Goal: Use online tool/utility: Utilize a website feature to perform a specific function

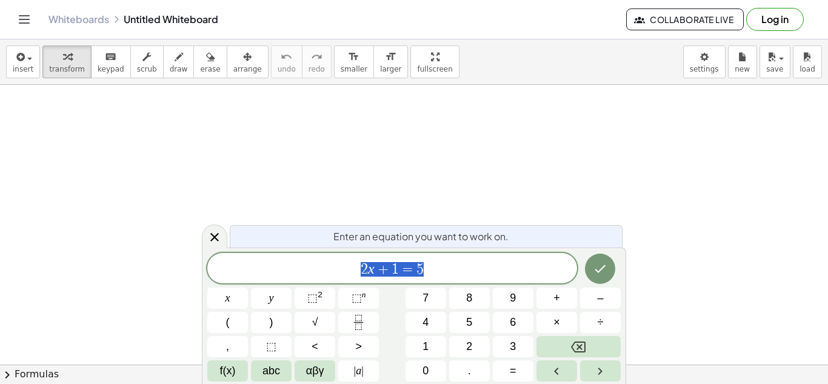
scroll to position [1, 0]
click at [438, 272] on span "2 x + 1 = 5" at bounding box center [392, 269] width 370 height 17
click at [395, 270] on span "6 + 2 a ​ = 2 8 ​" at bounding box center [392, 269] width 370 height 17
click at [369, 328] on button "Fraction" at bounding box center [358, 322] width 41 height 21
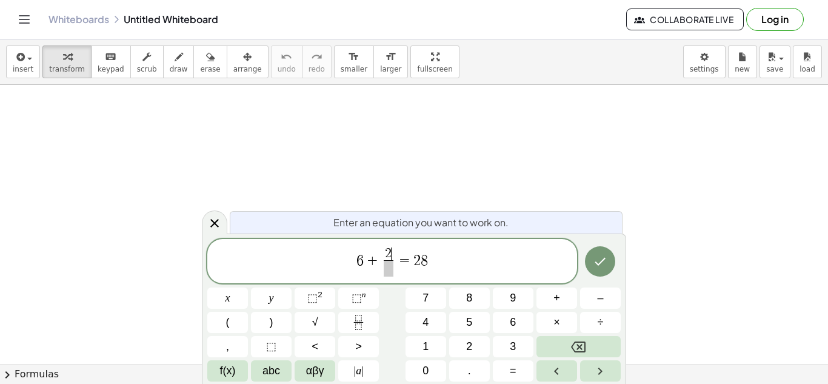
click at [387, 255] on span "2" at bounding box center [388, 253] width 7 height 13
click at [389, 264] on span at bounding box center [388, 268] width 9 height 16
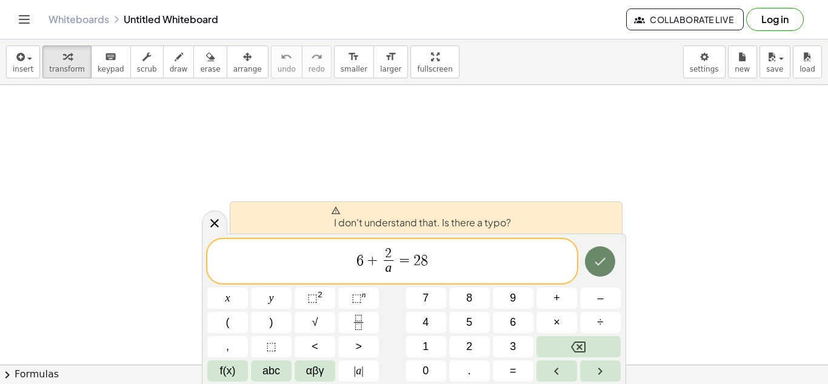
click at [588, 259] on button "Done" at bounding box center [600, 261] width 30 height 30
click at [472, 278] on div "6 + 2 a ​ ​ ​ = 2 8" at bounding box center [392, 261] width 370 height 45
click at [594, 273] on button "Done" at bounding box center [600, 261] width 30 height 30
click at [372, 260] on span "+" at bounding box center [373, 260] width 18 height 15
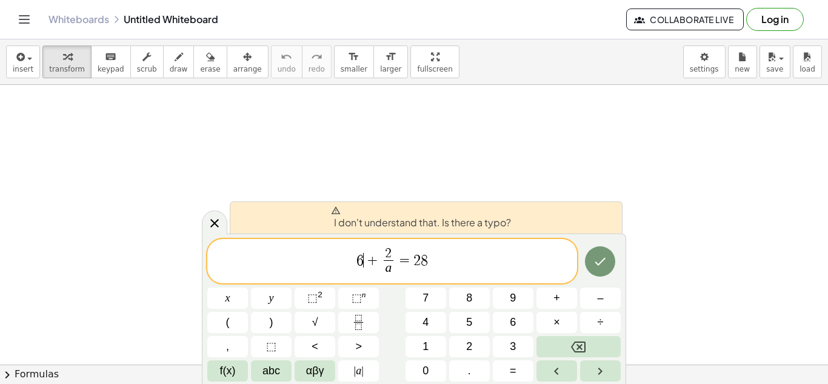
click at [460, 255] on span "6 ​ + 2 a ​ ​ = 2 8" at bounding box center [392, 262] width 370 height 32
click at [600, 267] on icon "Done" at bounding box center [600, 261] width 15 height 15
click at [390, 267] on var "a" at bounding box center [389, 267] width 7 height 15
click at [437, 264] on span "6 + 2 a ​ ​ ​ = 2 8" at bounding box center [392, 262] width 370 height 32
click at [597, 251] on button "Done" at bounding box center [600, 261] width 30 height 30
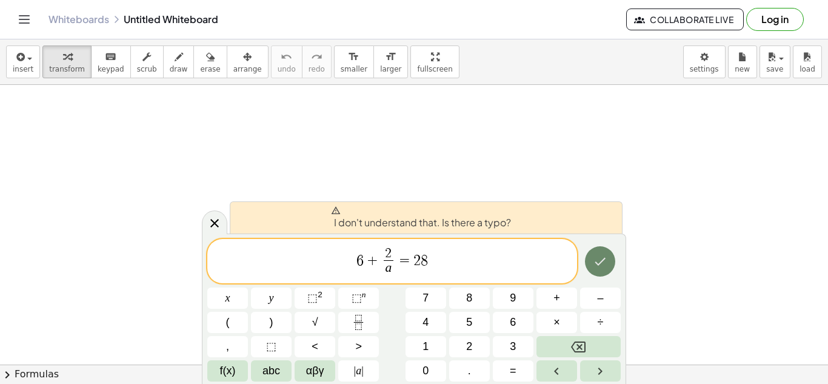
click at [597, 251] on button "Done" at bounding box center [600, 261] width 30 height 30
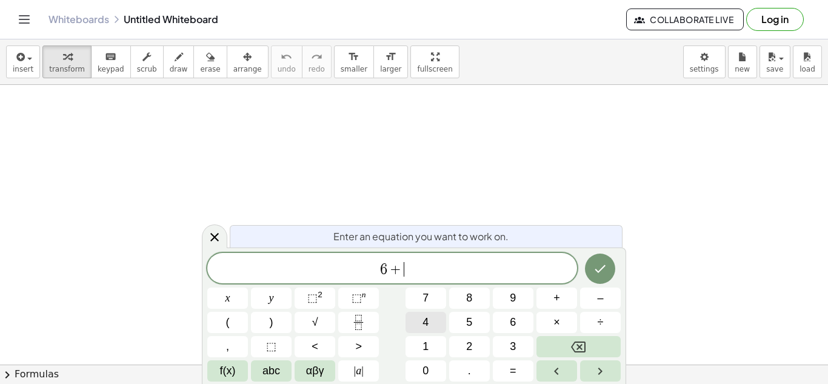
scroll to position [2, 0]
click at [346, 322] on button "Fraction" at bounding box center [358, 322] width 41 height 21
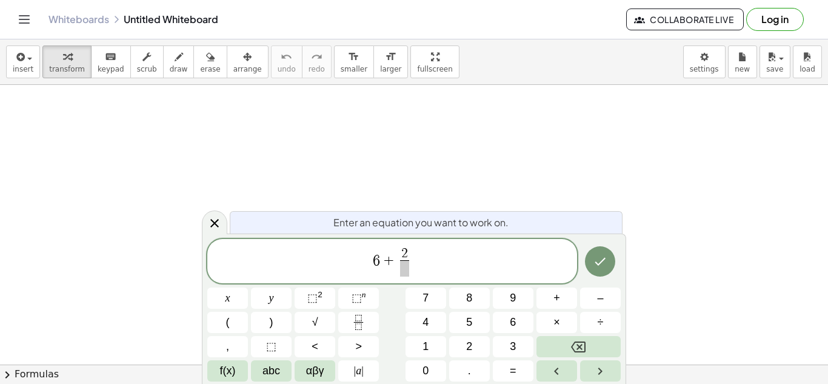
click at [407, 272] on span at bounding box center [404, 268] width 9 height 16
click at [435, 252] on span "6 + 2 a ​ ​" at bounding box center [392, 262] width 370 height 32
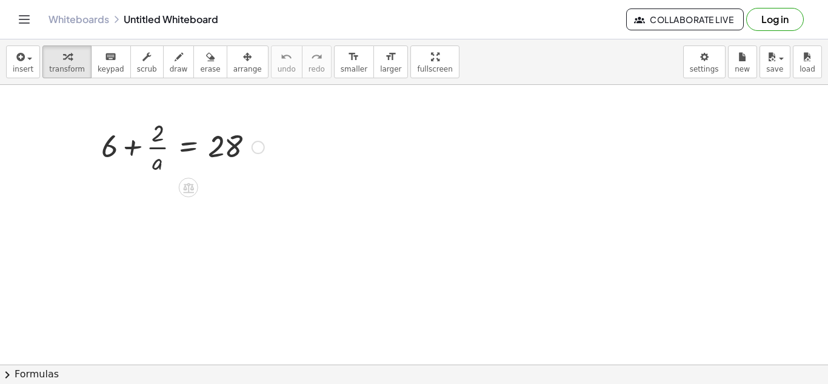
click at [167, 133] on div at bounding box center [182, 146] width 175 height 61
click at [163, 136] on div at bounding box center [182, 146] width 175 height 61
click at [159, 148] on div at bounding box center [182, 146] width 175 height 61
click at [174, 139] on div at bounding box center [182, 146] width 175 height 61
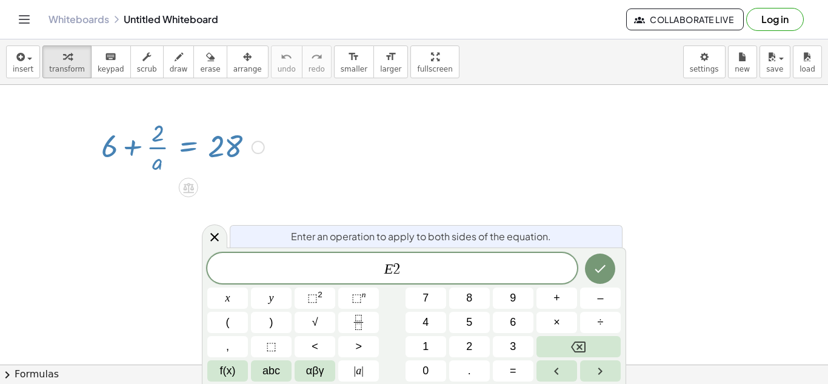
scroll to position [0, 0]
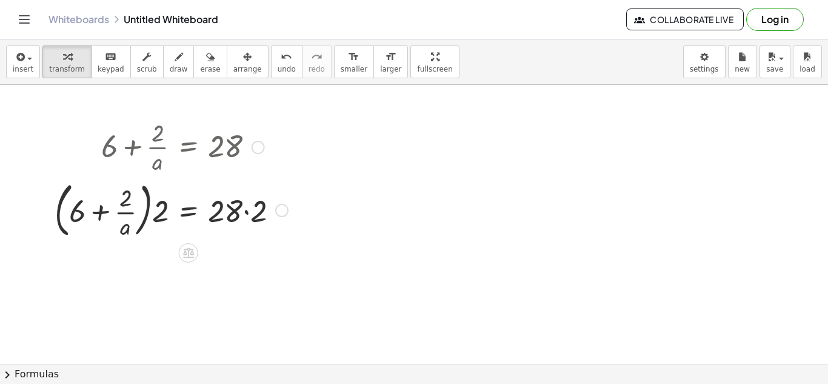
click at [167, 215] on div at bounding box center [172, 208] width 246 height 65
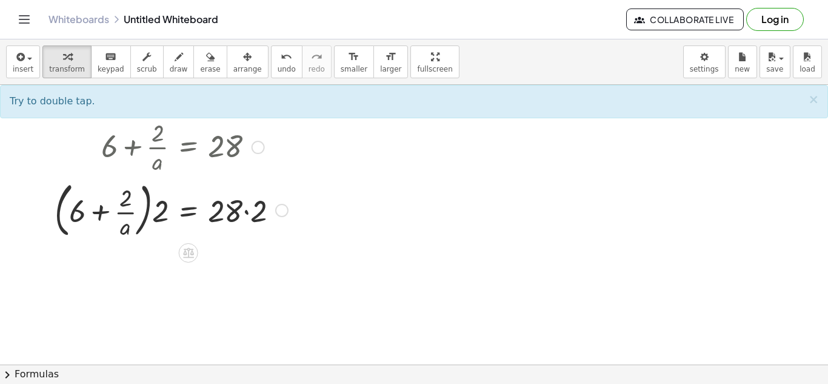
click at [152, 206] on div at bounding box center [172, 208] width 246 height 65
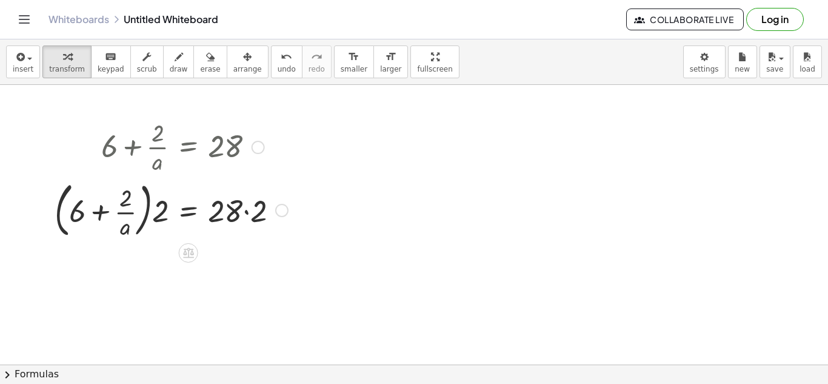
click at [165, 163] on div at bounding box center [172, 146] width 246 height 61
click at [252, 146] on div at bounding box center [258, 147] width 13 height 13
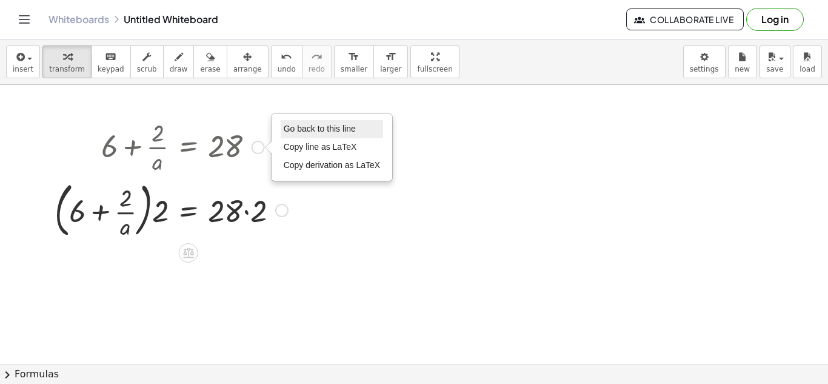
click at [320, 130] on span "Go back to this line" at bounding box center [320, 129] width 72 height 10
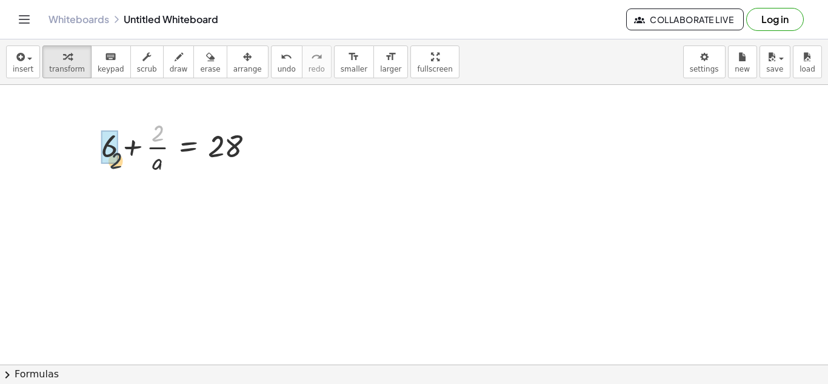
drag, startPoint x: 158, startPoint y: 133, endPoint x: 110, endPoint y: 162, distance: 56.0
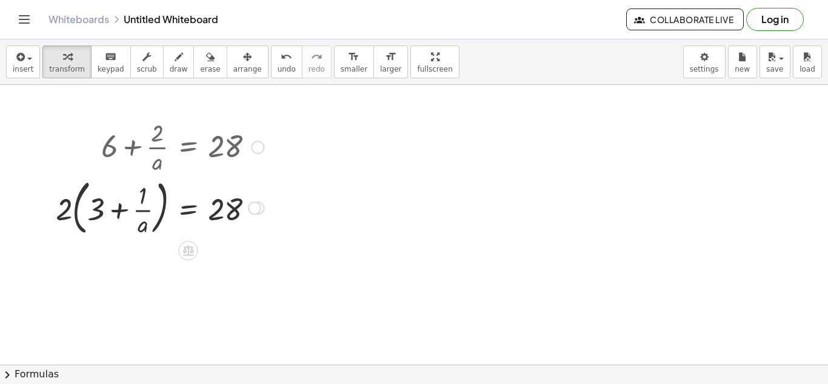
click at [258, 144] on div at bounding box center [257, 147] width 13 height 13
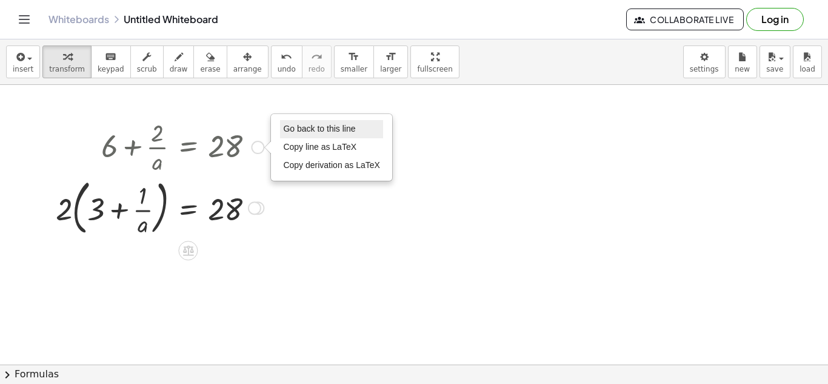
click at [304, 128] on span "Go back to this line" at bounding box center [319, 129] width 72 height 10
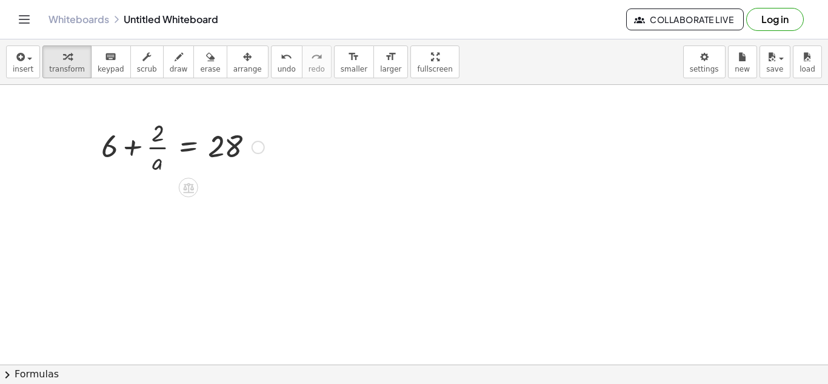
click at [115, 147] on div at bounding box center [182, 146] width 175 height 61
click at [129, 147] on div at bounding box center [182, 146] width 175 height 61
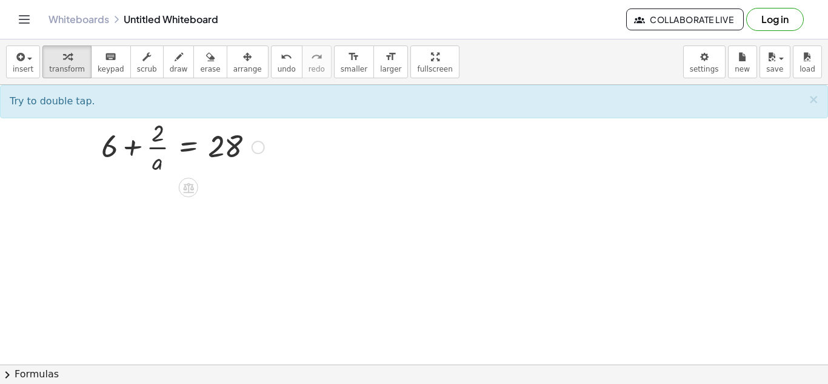
click at [120, 147] on div at bounding box center [182, 146] width 175 height 61
click at [110, 146] on div at bounding box center [182, 146] width 175 height 61
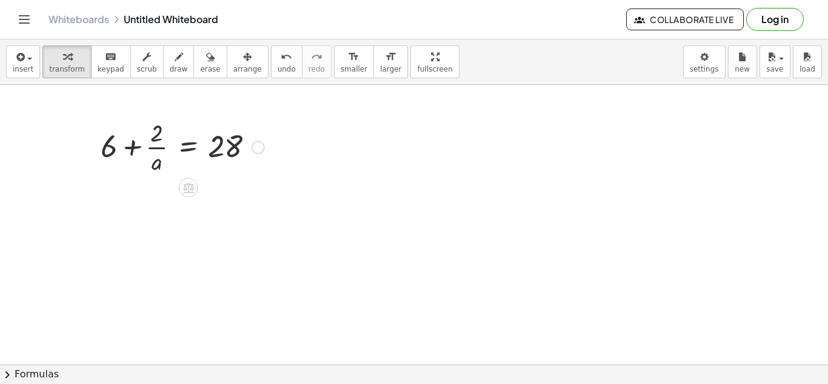
click at [110, 146] on div at bounding box center [182, 146] width 175 height 61
click at [110, 144] on div at bounding box center [182, 146] width 175 height 61
click at [132, 146] on div at bounding box center [182, 146] width 175 height 61
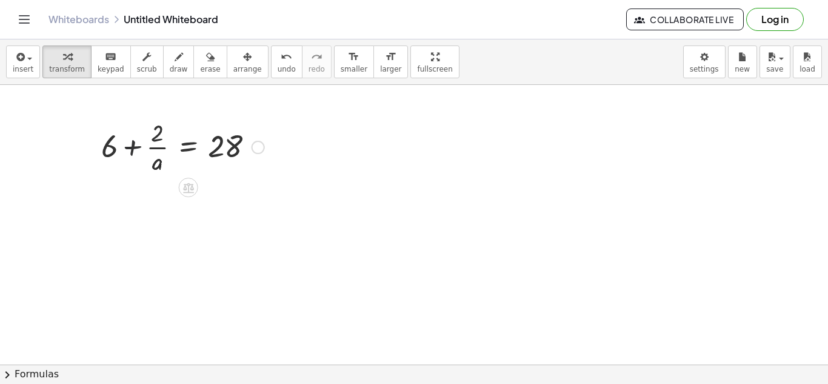
click at [132, 146] on div at bounding box center [175, 146] width 192 height 61
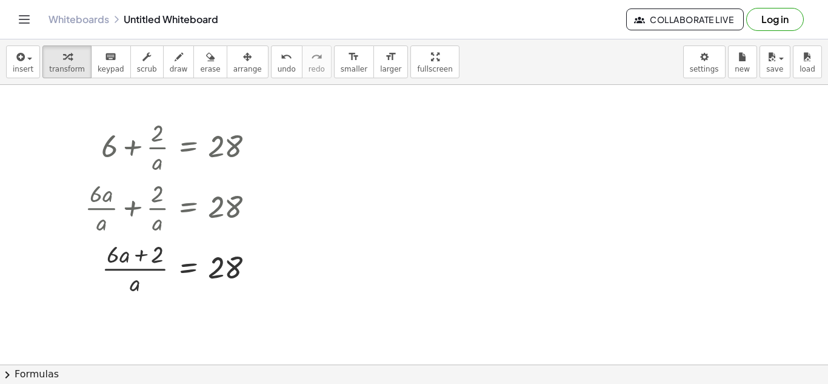
click at [252, 139] on div at bounding box center [175, 146] width 192 height 61
click at [265, 147] on div at bounding box center [175, 146] width 192 height 61
click at [259, 147] on div at bounding box center [258, 147] width 13 height 13
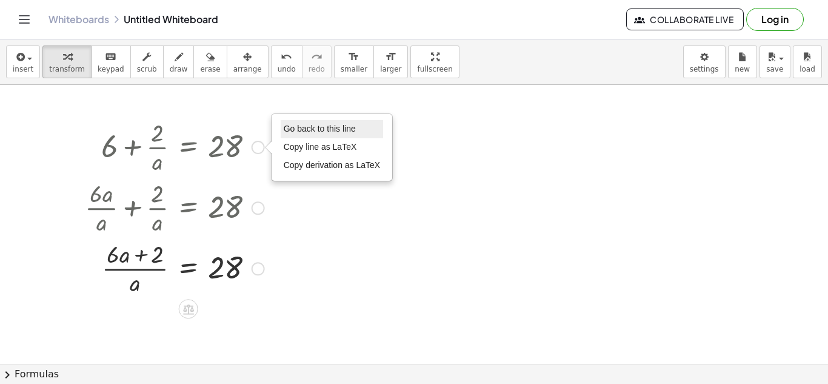
click at [307, 130] on span "Go back to this line" at bounding box center [320, 129] width 72 height 10
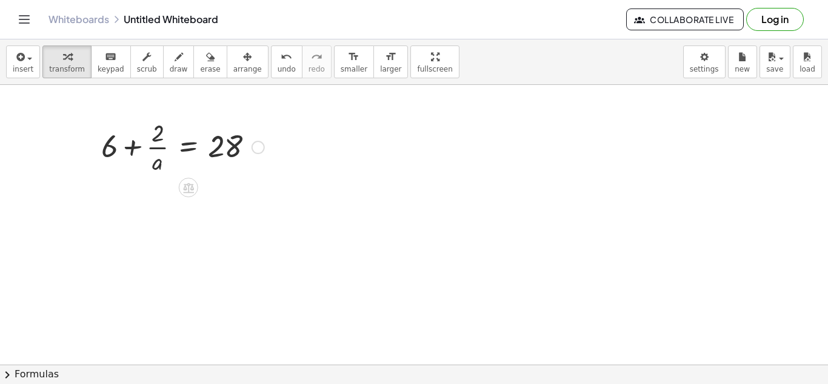
click at [131, 142] on div at bounding box center [182, 146] width 175 height 61
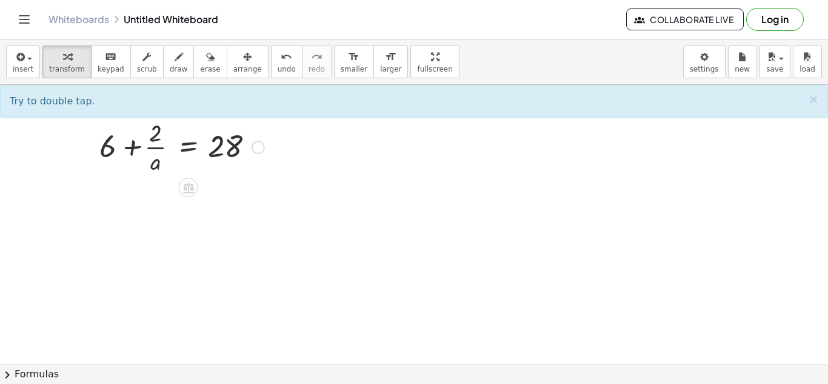
click at [150, 149] on div at bounding box center [182, 146] width 175 height 61
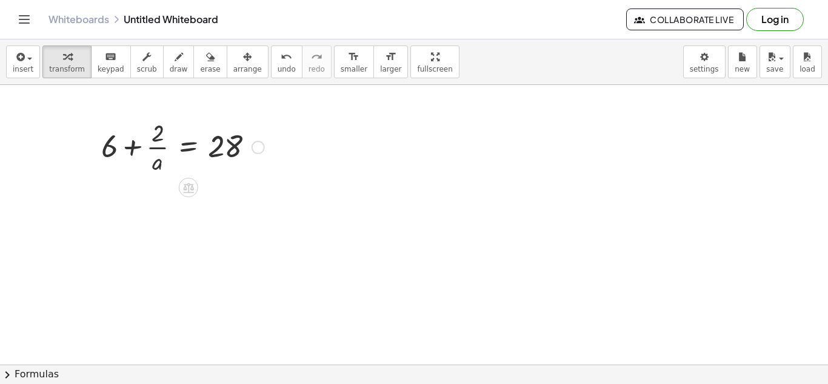
click at [152, 160] on div at bounding box center [182, 146] width 175 height 61
click at [178, 152] on div at bounding box center [182, 146] width 175 height 61
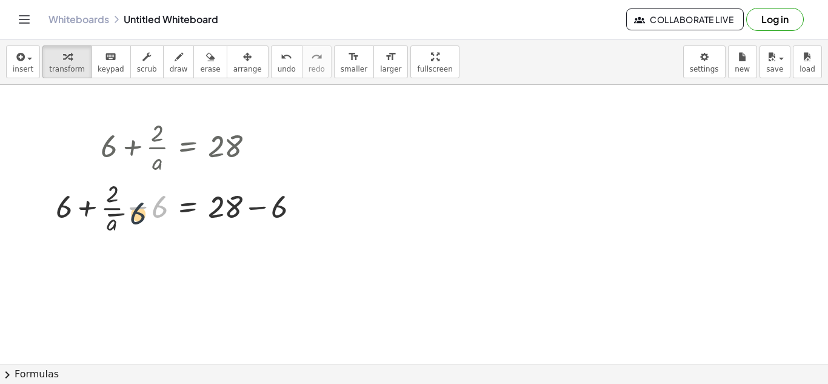
drag, startPoint x: 157, startPoint y: 212, endPoint x: 87, endPoint y: 227, distance: 71.9
click at [87, 227] on div at bounding box center [183, 206] width 266 height 61
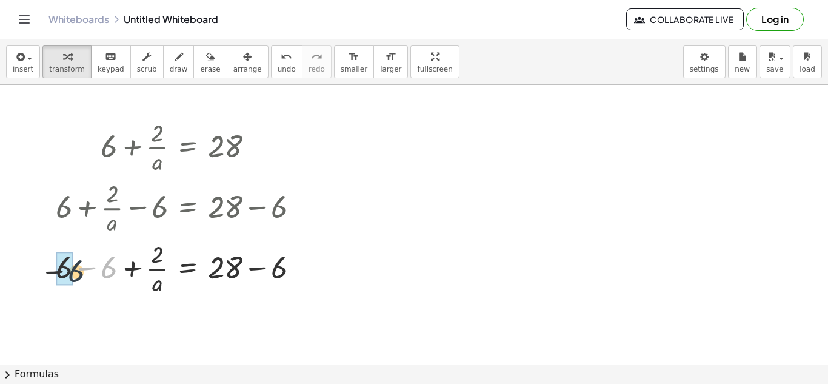
drag, startPoint x: 109, startPoint y: 266, endPoint x: 72, endPoint y: 268, distance: 37.1
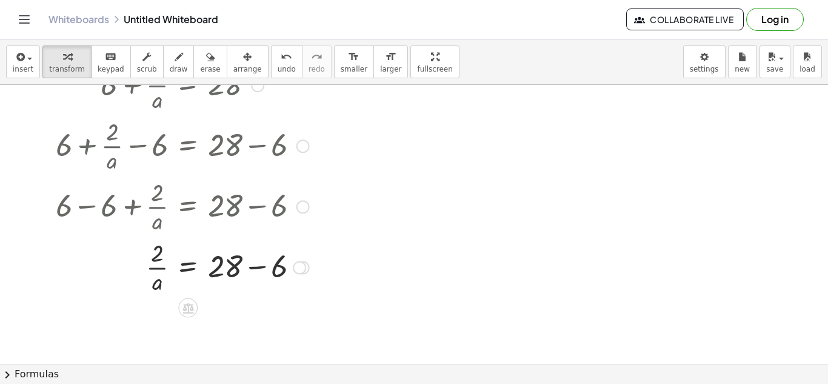
scroll to position [59, 0]
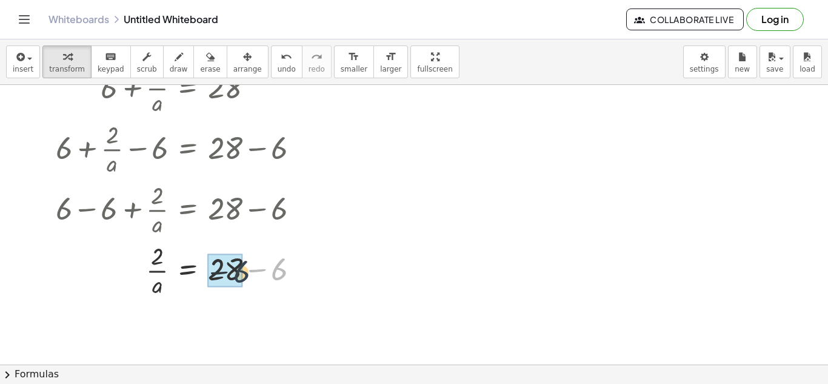
drag, startPoint x: 272, startPoint y: 270, endPoint x: 233, endPoint y: 273, distance: 38.9
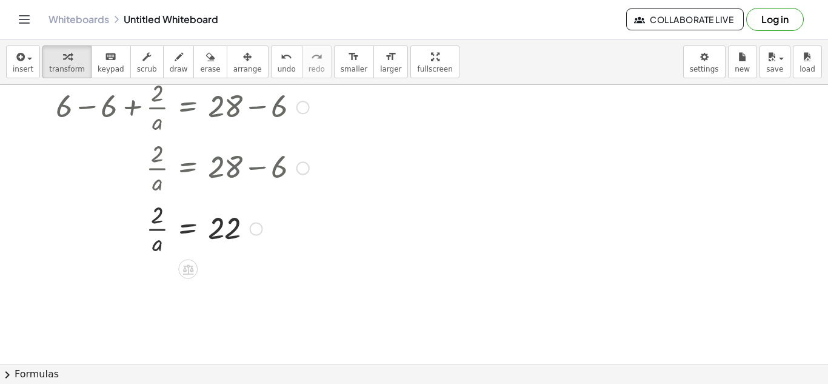
scroll to position [178, 0]
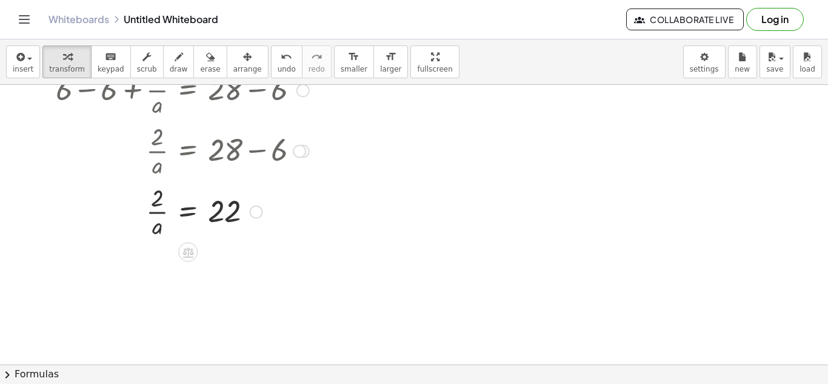
click at [164, 210] on div at bounding box center [183, 211] width 266 height 61
click at [155, 200] on div at bounding box center [183, 211] width 266 height 61
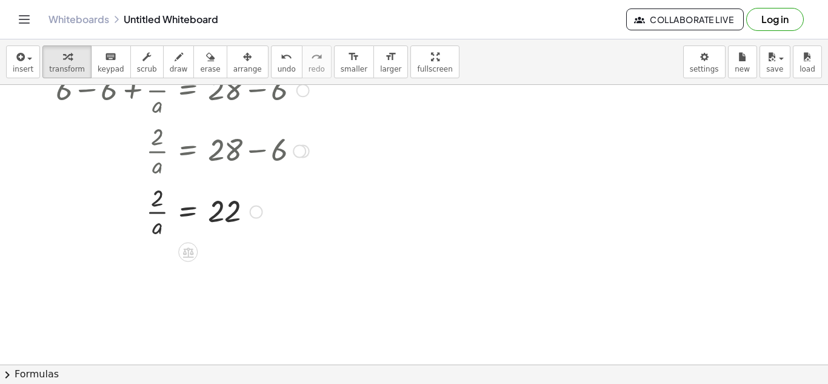
click at [155, 200] on div at bounding box center [183, 211] width 266 height 61
click at [169, 203] on div at bounding box center [183, 211] width 266 height 61
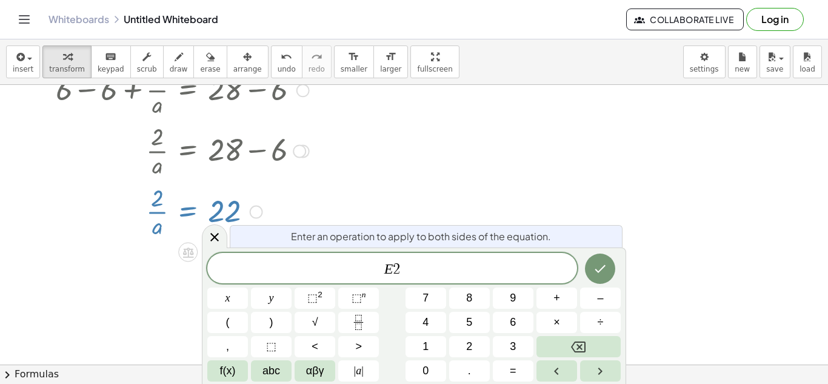
scroll to position [8, 0]
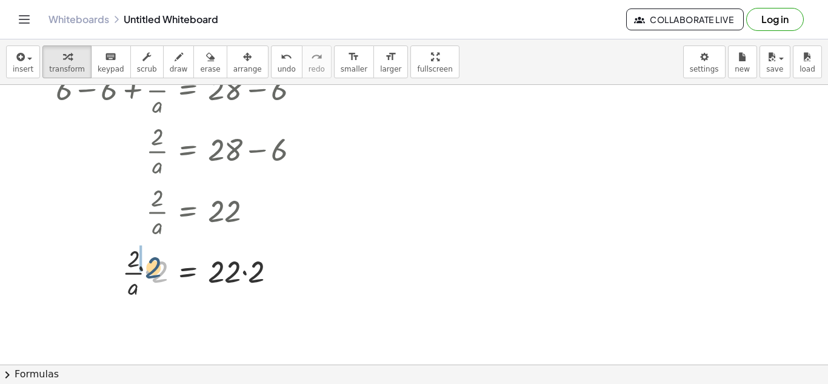
drag, startPoint x: 164, startPoint y: 269, endPoint x: 145, endPoint y: 259, distance: 22.0
click at [145, 259] on div at bounding box center [183, 271] width 266 height 61
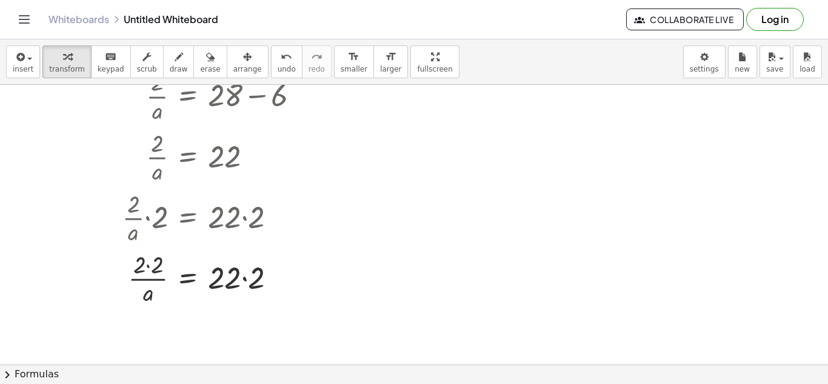
scroll to position [235, 0]
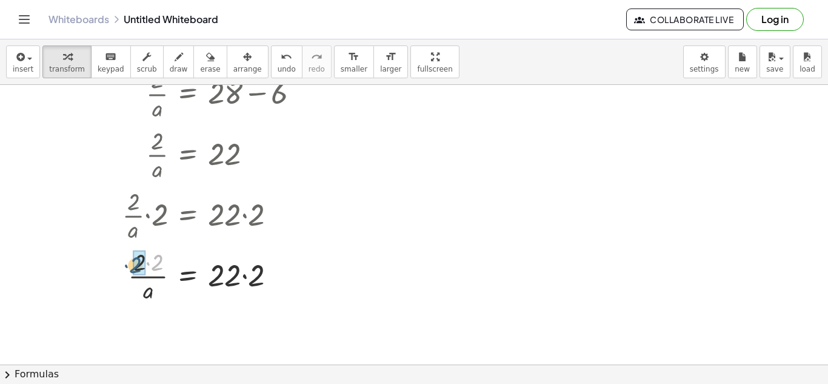
drag, startPoint x: 155, startPoint y: 263, endPoint x: 135, endPoint y: 266, distance: 20.2
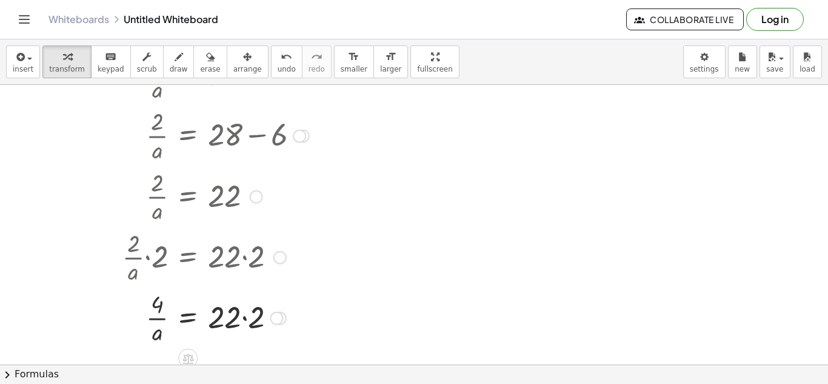
scroll to position [190, 0]
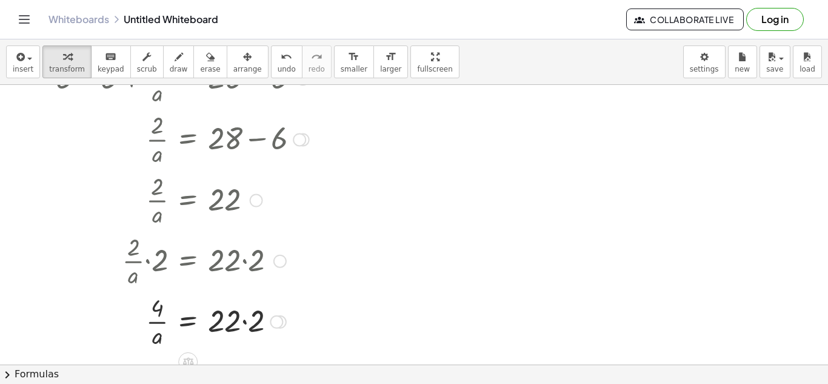
click at [278, 258] on div at bounding box center [279, 261] width 13 height 13
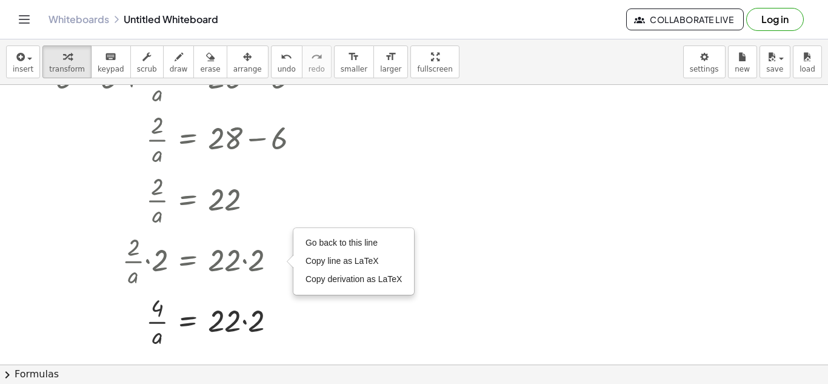
click at [326, 181] on div at bounding box center [414, 174] width 828 height 559
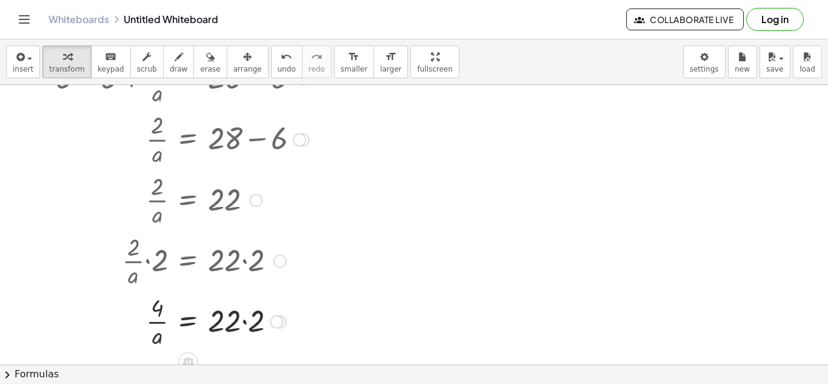
click at [252, 205] on div at bounding box center [256, 200] width 13 height 13
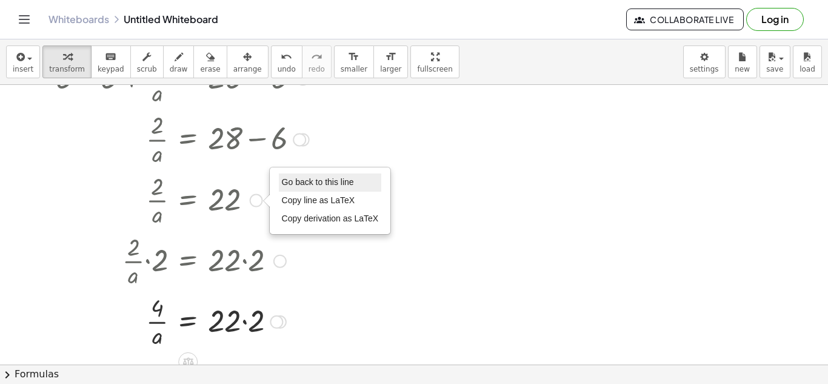
click at [301, 181] on span "Go back to this line" at bounding box center [318, 182] width 72 height 10
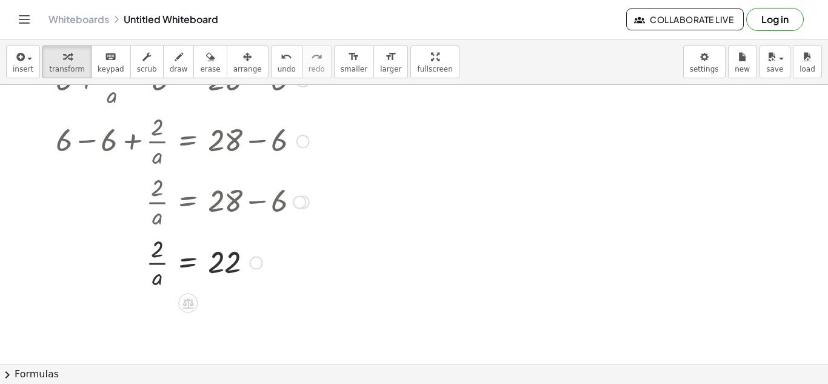
scroll to position [129, 0]
click at [158, 275] on div at bounding box center [183, 260] width 266 height 61
click at [161, 263] on div at bounding box center [183, 260] width 266 height 61
click at [179, 260] on div at bounding box center [183, 260] width 266 height 61
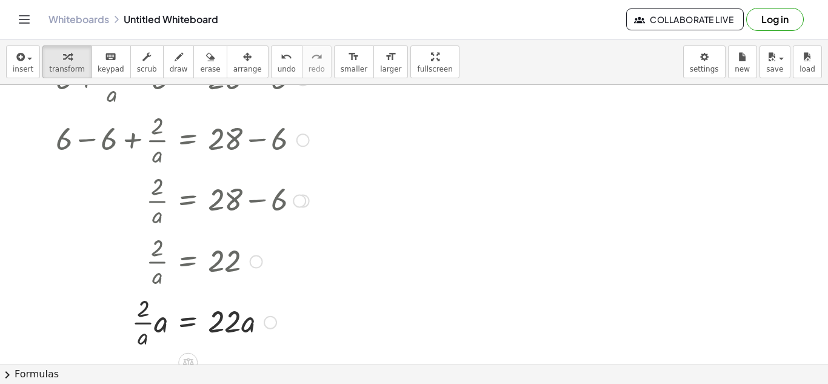
click at [258, 265] on div at bounding box center [256, 261] width 13 height 13
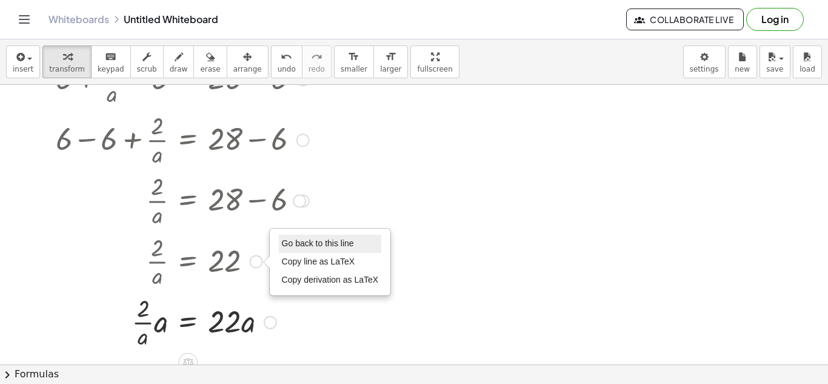
click at [327, 243] on span "Go back to this line" at bounding box center [318, 243] width 72 height 10
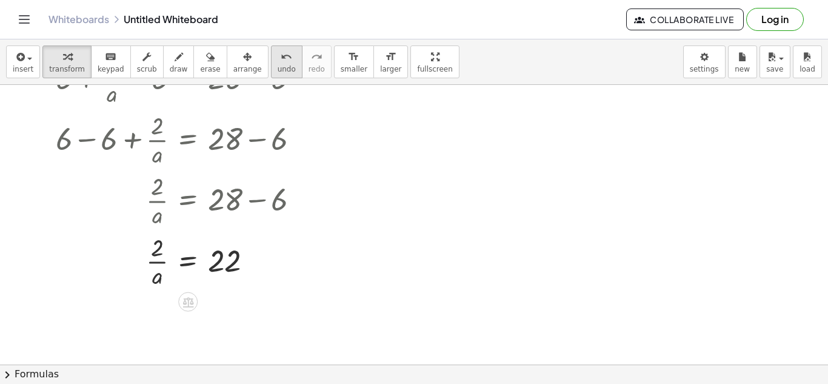
click at [281, 78] on button "undo undo" at bounding box center [287, 61] width 32 height 33
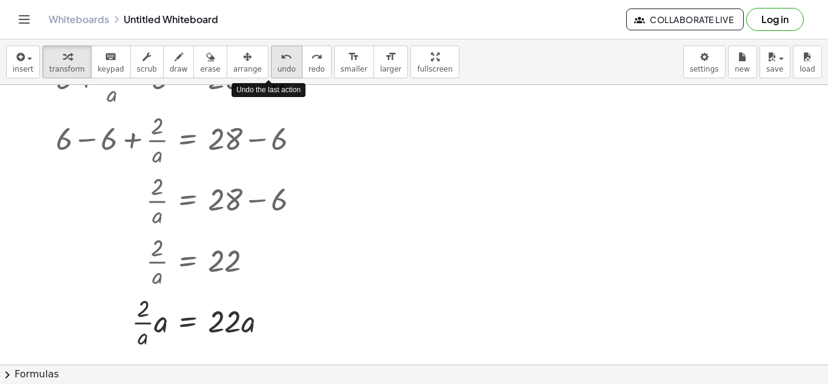
click at [278, 65] on span "undo" at bounding box center [287, 69] width 18 height 8
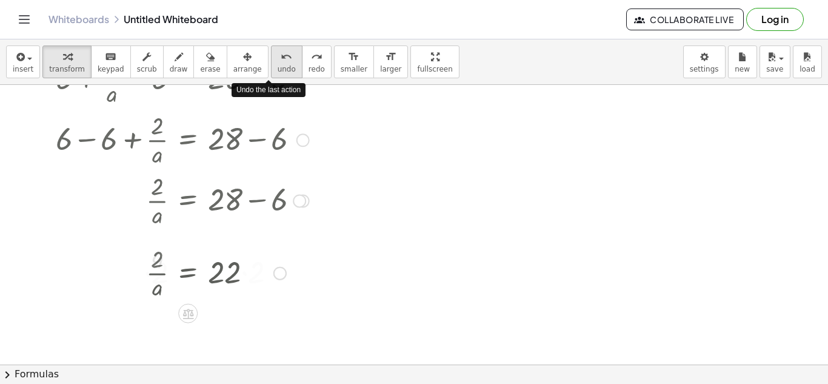
click at [278, 65] on span "undo" at bounding box center [287, 69] width 18 height 8
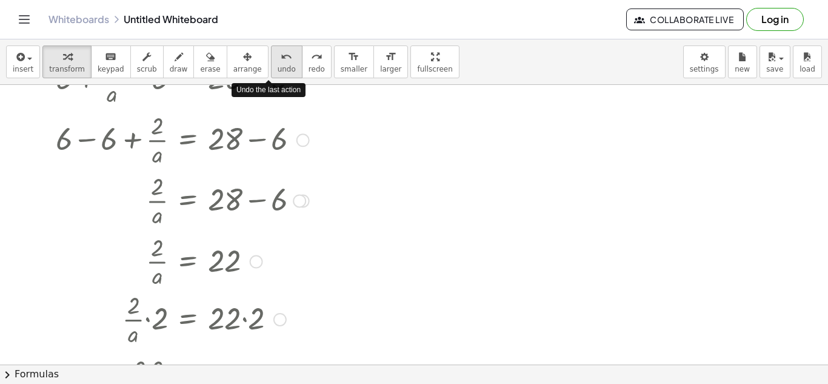
click at [278, 65] on span "undo" at bounding box center [287, 69] width 18 height 8
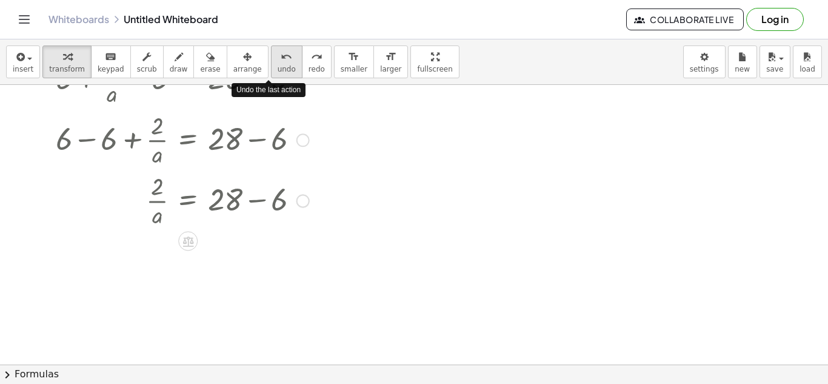
click at [278, 65] on span "undo" at bounding box center [287, 69] width 18 height 8
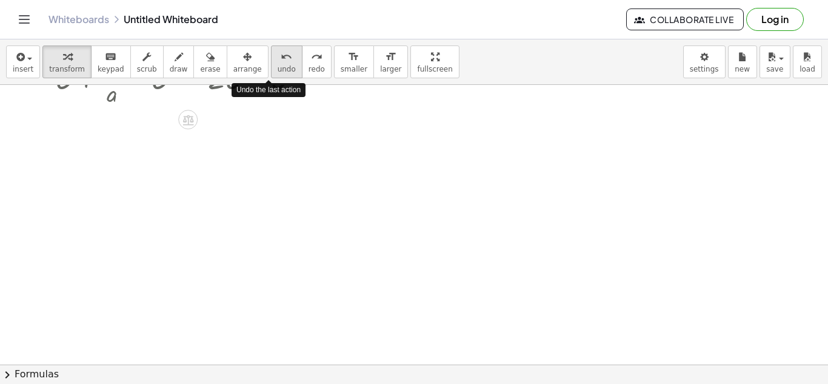
click at [278, 65] on span "undo" at bounding box center [287, 69] width 18 height 8
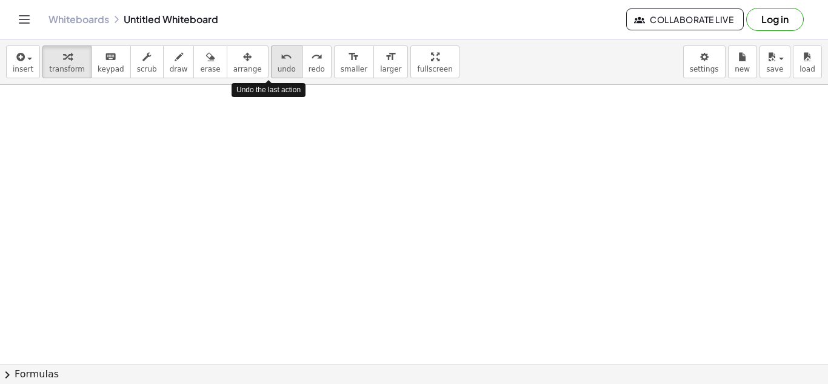
click at [278, 65] on span "undo" at bounding box center [287, 69] width 18 height 8
click at [352, 192] on div at bounding box center [414, 235] width 828 height 559
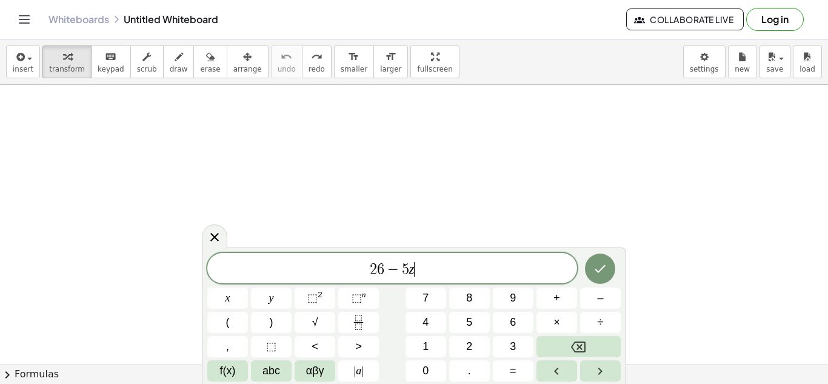
scroll to position [14, 0]
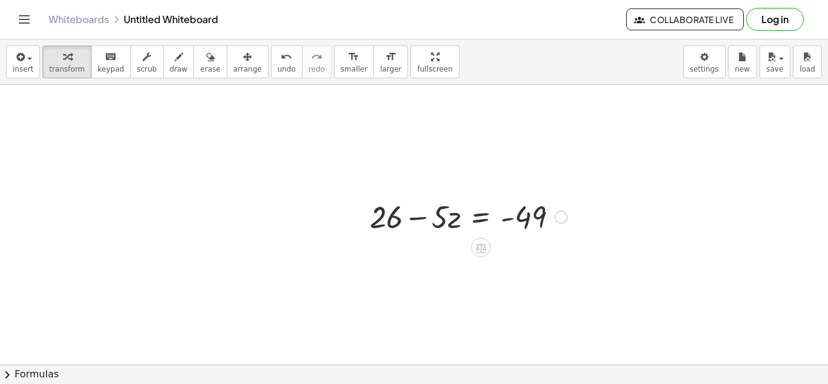
click at [392, 224] on div at bounding box center [469, 215] width 210 height 41
click at [403, 219] on div at bounding box center [469, 215] width 210 height 41
click at [431, 215] on div at bounding box center [469, 215] width 210 height 41
click at [396, 215] on div at bounding box center [469, 215] width 210 height 41
click at [381, 215] on div at bounding box center [469, 215] width 210 height 41
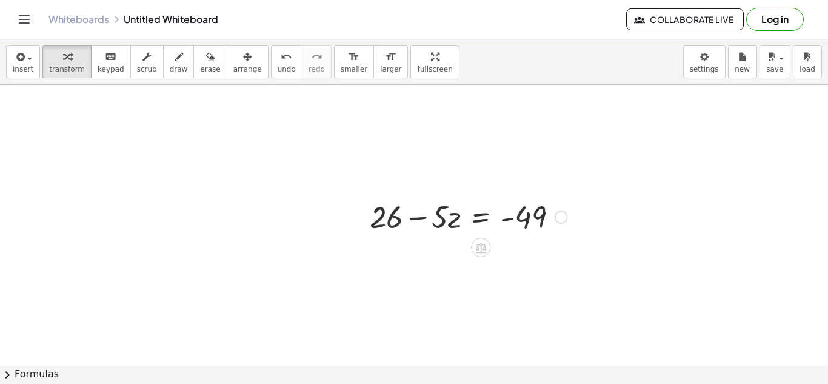
click at [397, 215] on div at bounding box center [469, 215] width 210 height 41
click at [406, 218] on div at bounding box center [469, 215] width 210 height 41
click at [483, 217] on div at bounding box center [469, 215] width 210 height 41
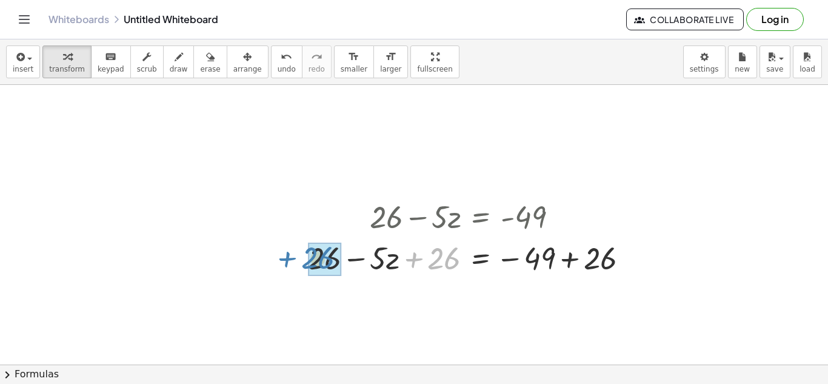
drag, startPoint x: 452, startPoint y: 261, endPoint x: 319, endPoint y: 260, distance: 132.8
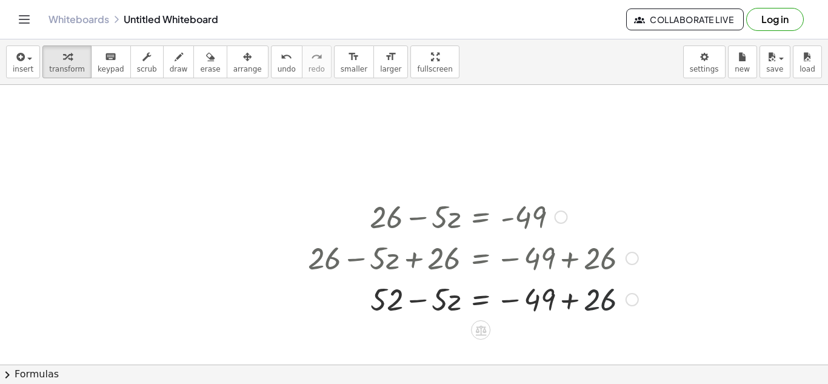
drag, startPoint x: 608, startPoint y: 301, endPoint x: 558, endPoint y: 302, distance: 49.7
click at [558, 302] on div at bounding box center [473, 298] width 343 height 41
click at [392, 300] on div at bounding box center [473, 298] width 343 height 41
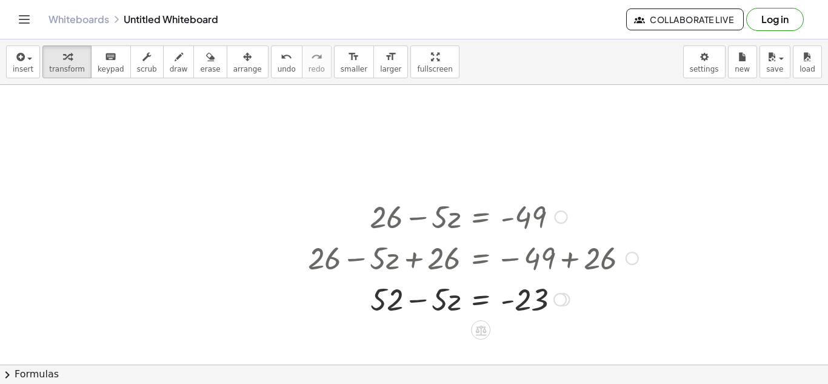
click at [392, 300] on div at bounding box center [473, 298] width 343 height 41
click at [278, 56] on div "undo" at bounding box center [287, 56] width 18 height 15
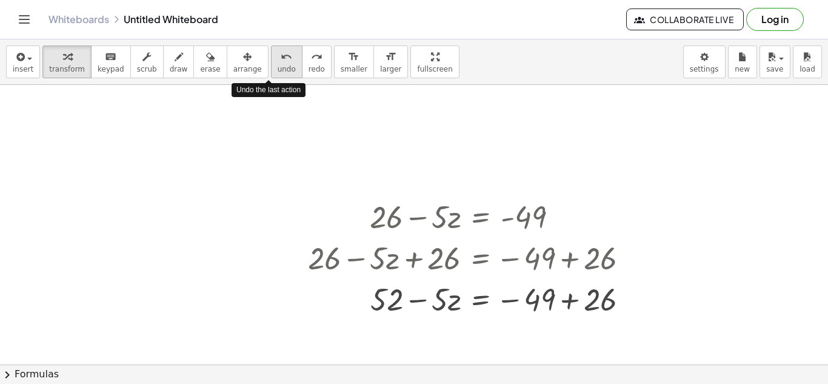
click at [278, 56] on div "undo" at bounding box center [287, 56] width 18 height 15
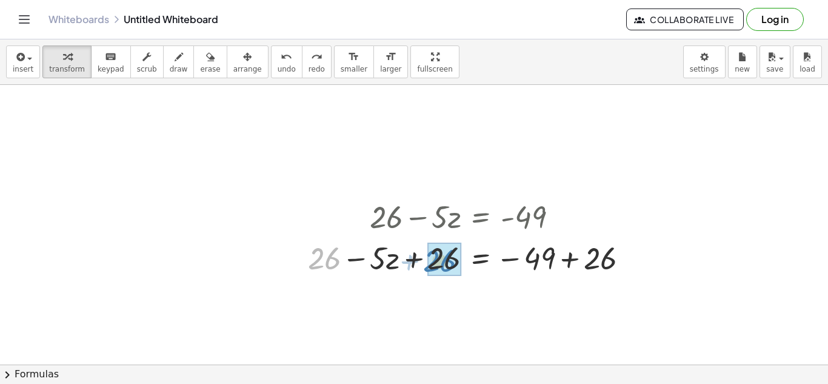
drag, startPoint x: 336, startPoint y: 258, endPoint x: 459, endPoint y: 257, distance: 123.1
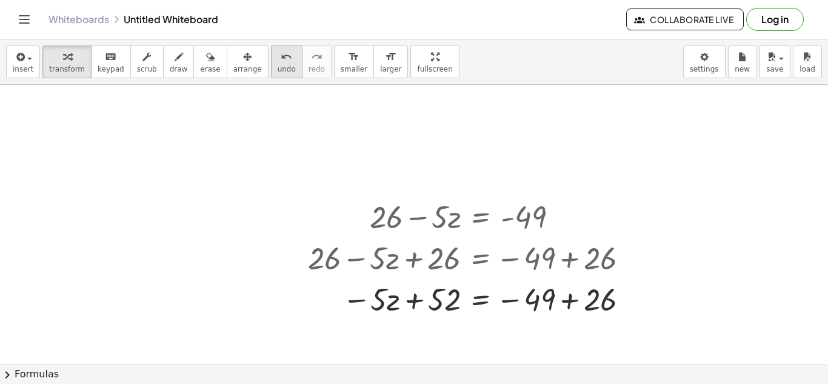
click at [278, 66] on span "undo" at bounding box center [287, 69] width 18 height 8
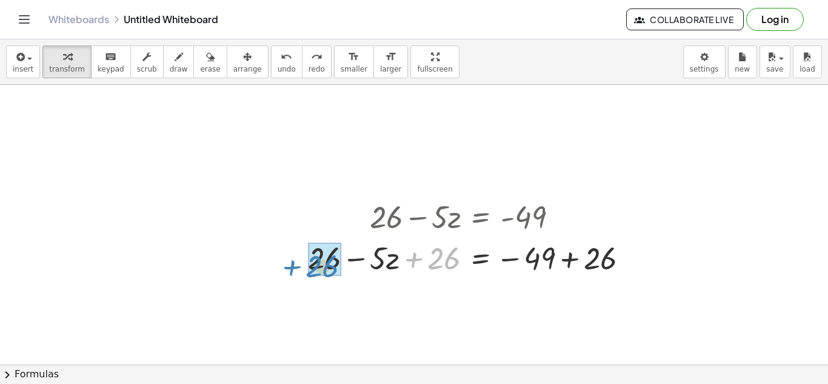
drag, startPoint x: 444, startPoint y: 263, endPoint x: 324, endPoint y: 271, distance: 120.3
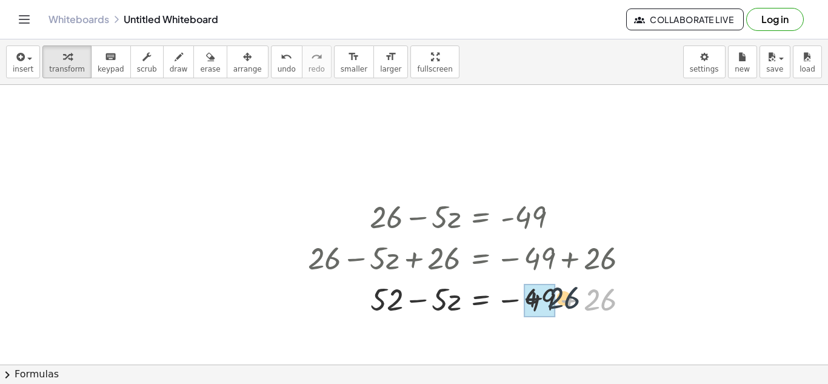
drag, startPoint x: 604, startPoint y: 305, endPoint x: 544, endPoint y: 301, distance: 59.5
click at [281, 54] on icon "undo" at bounding box center [287, 57] width 12 height 15
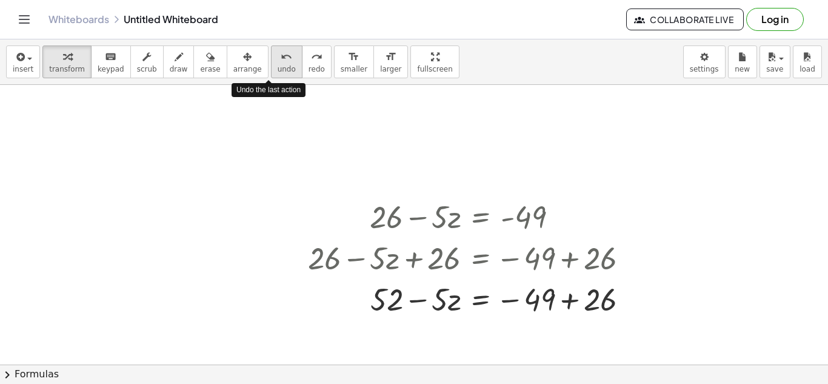
click at [281, 54] on icon "undo" at bounding box center [287, 57] width 12 height 15
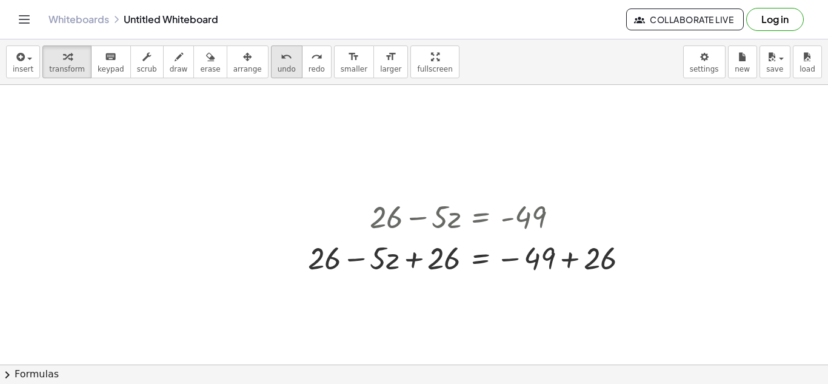
click at [271, 73] on button "undo undo" at bounding box center [287, 61] width 32 height 33
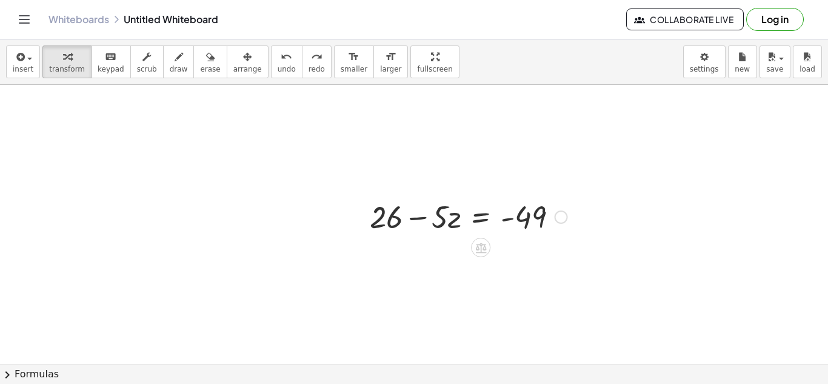
click at [476, 218] on div at bounding box center [469, 215] width 210 height 41
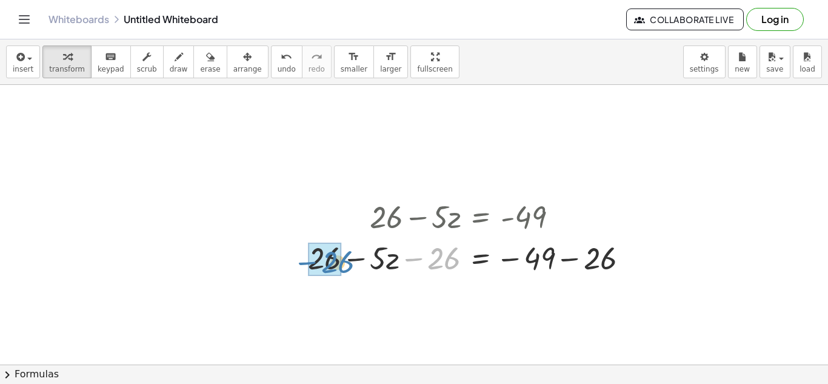
drag, startPoint x: 438, startPoint y: 257, endPoint x: 330, endPoint y: 261, distance: 108.6
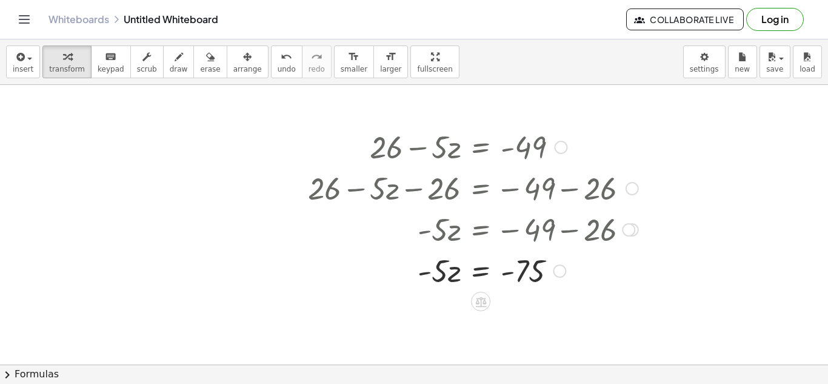
scroll to position [219, 0]
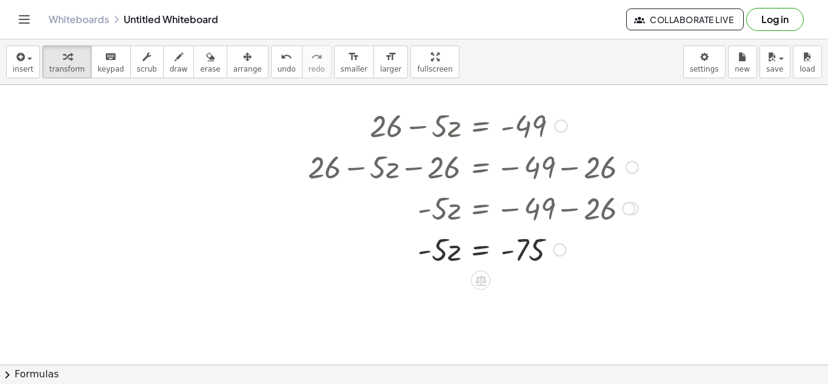
click at [483, 247] on div at bounding box center [473, 248] width 343 height 41
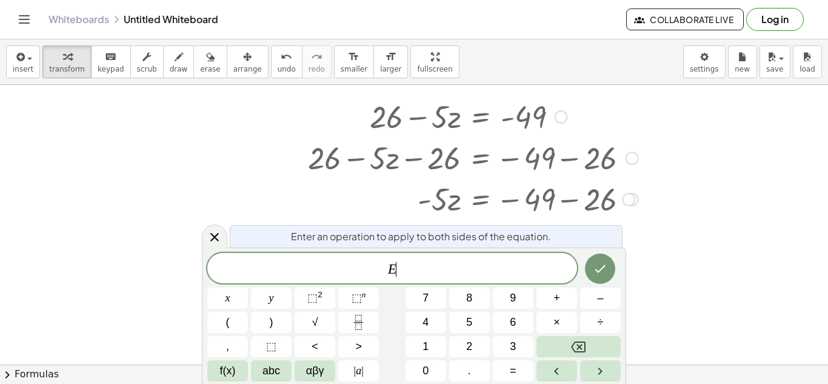
scroll to position [230, 0]
click at [599, 316] on span "÷" at bounding box center [601, 322] width 6 height 16
click at [605, 275] on icon "Done" at bounding box center [600, 268] width 15 height 15
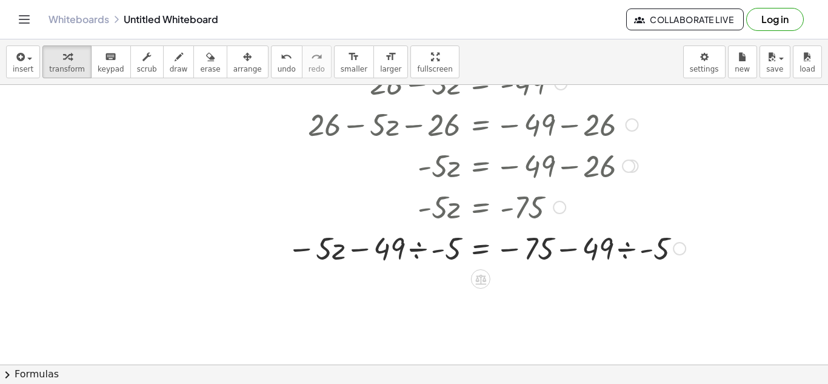
scroll to position [264, 0]
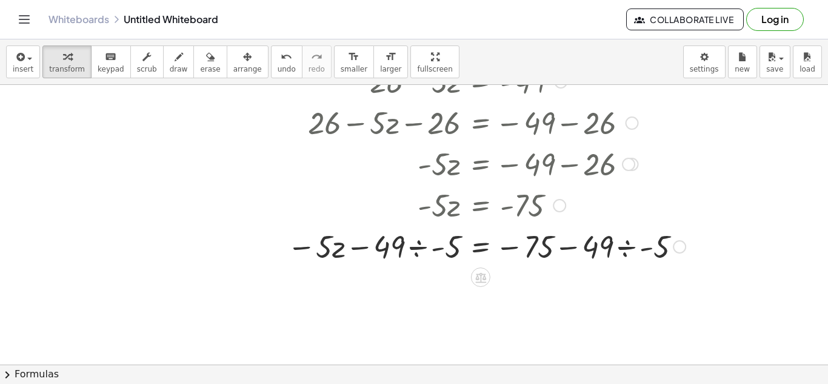
click at [549, 249] on div at bounding box center [486, 245] width 410 height 41
click at [278, 56] on div "undo" at bounding box center [287, 56] width 18 height 15
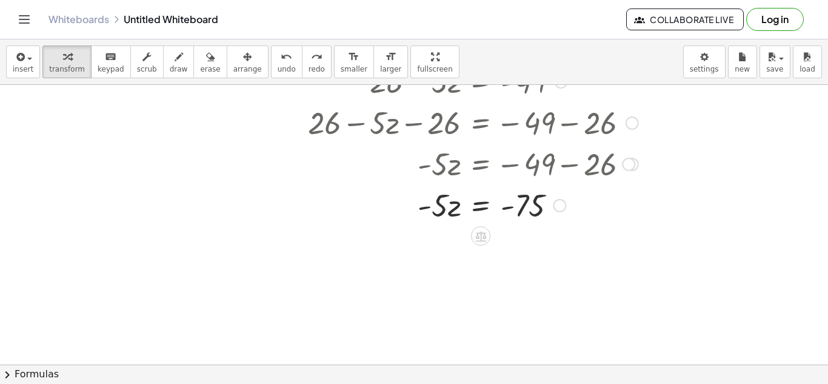
click at [523, 215] on div at bounding box center [473, 204] width 343 height 41
click at [446, 204] on div at bounding box center [473, 204] width 343 height 41
drag, startPoint x: 446, startPoint y: 204, endPoint x: 452, endPoint y: 204, distance: 6.1
click at [452, 204] on div at bounding box center [473, 204] width 343 height 41
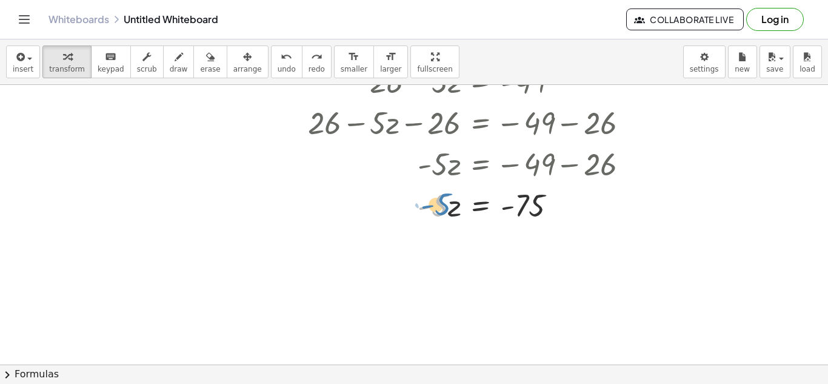
click at [444, 206] on div at bounding box center [473, 204] width 343 height 41
click at [532, 200] on div at bounding box center [473, 204] width 343 height 41
click at [497, 210] on div at bounding box center [473, 204] width 343 height 41
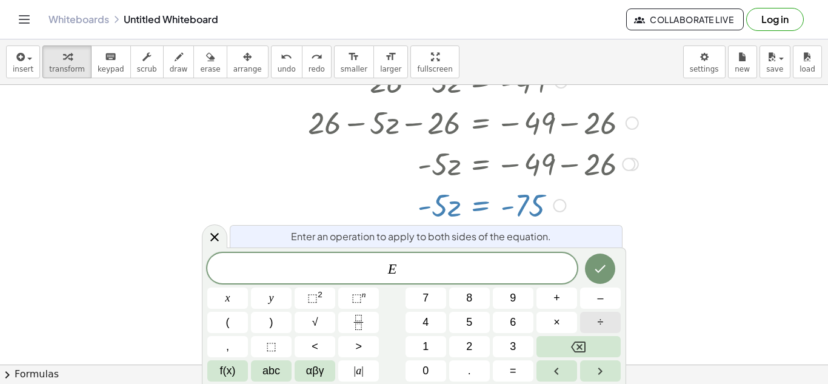
click at [591, 316] on button "÷" at bounding box center [600, 322] width 41 height 21
click at [605, 271] on icon "Done" at bounding box center [600, 268] width 15 height 15
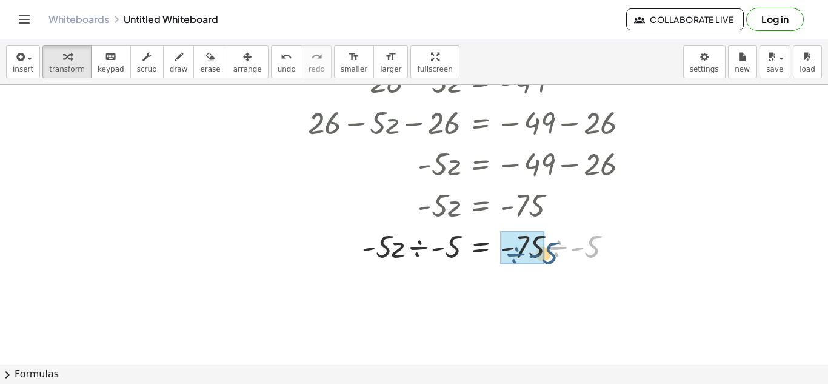
drag, startPoint x: 592, startPoint y: 250, endPoint x: 549, endPoint y: 256, distance: 43.0
click at [549, 256] on div at bounding box center [473, 245] width 343 height 41
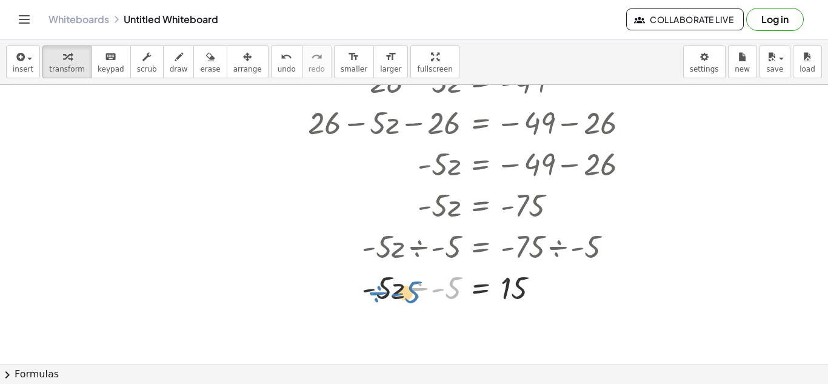
drag, startPoint x: 451, startPoint y: 284, endPoint x: 406, endPoint y: 291, distance: 45.4
click at [406, 291] on div at bounding box center [473, 286] width 343 height 41
drag, startPoint x: 446, startPoint y: 289, endPoint x: 378, endPoint y: 300, distance: 69.3
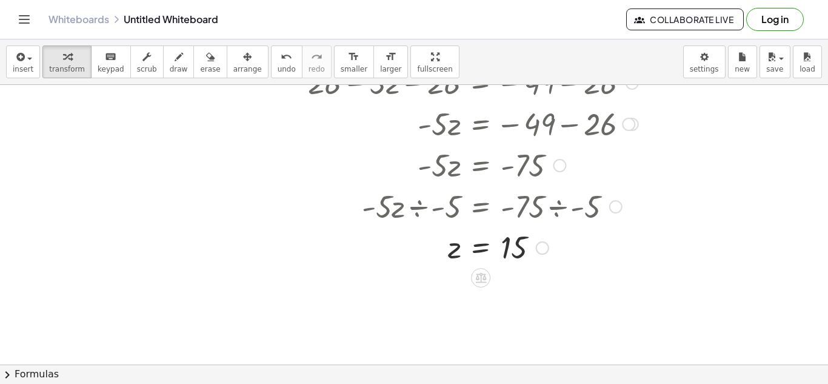
scroll to position [303, 0]
click at [278, 58] on div "undo" at bounding box center [287, 56] width 18 height 15
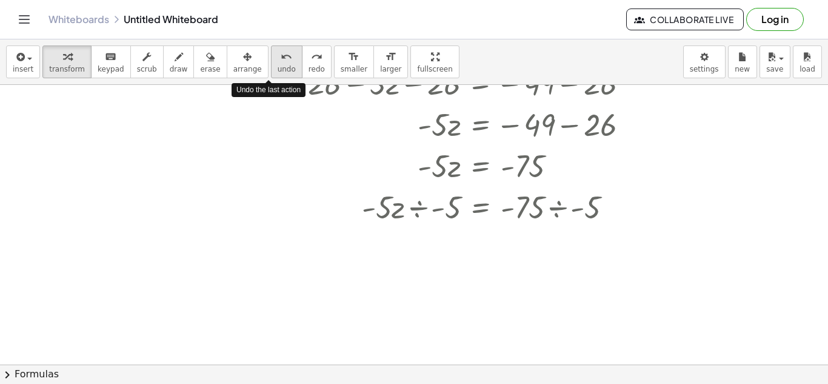
click at [278, 58] on div "undo" at bounding box center [287, 56] width 18 height 15
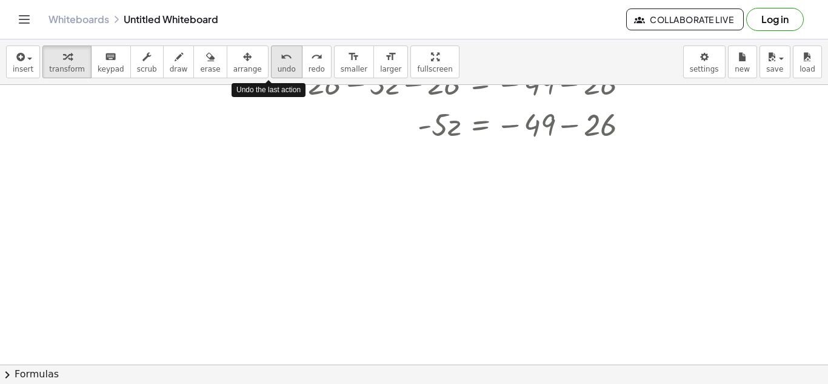
click at [278, 58] on div "undo" at bounding box center [287, 56] width 18 height 15
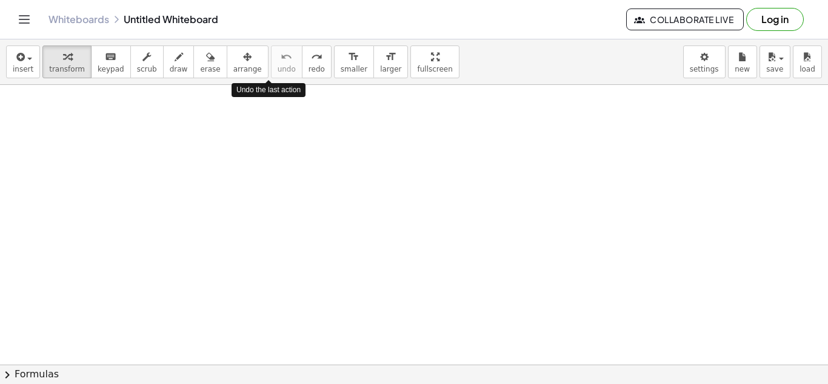
click at [346, 202] on div at bounding box center [414, 201] width 828 height 839
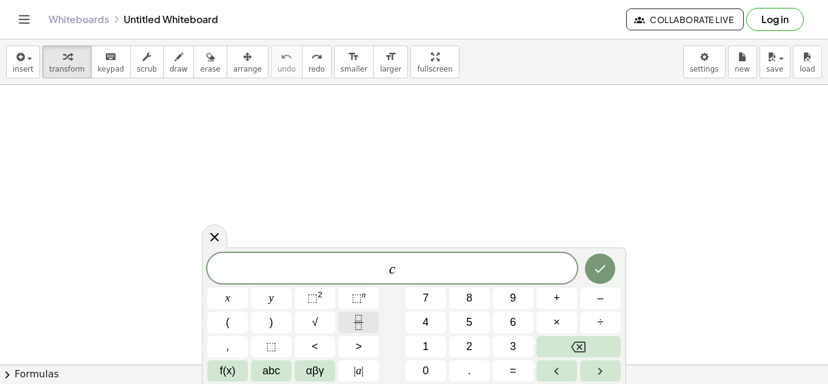
click at [357, 322] on rect "Fraction" at bounding box center [358, 322] width 9 height 1
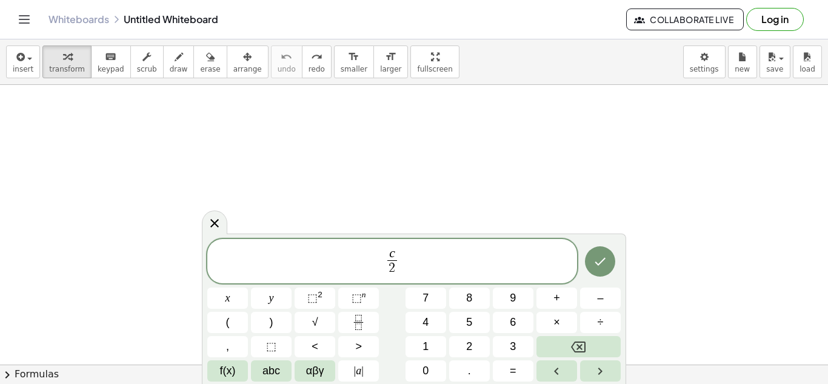
click at [427, 247] on span "c 2 ​ ​" at bounding box center [392, 262] width 370 height 32
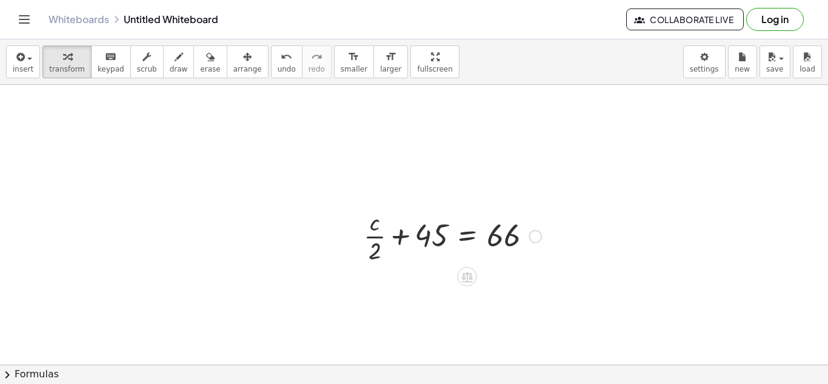
click at [446, 238] on div at bounding box center [453, 235] width 190 height 61
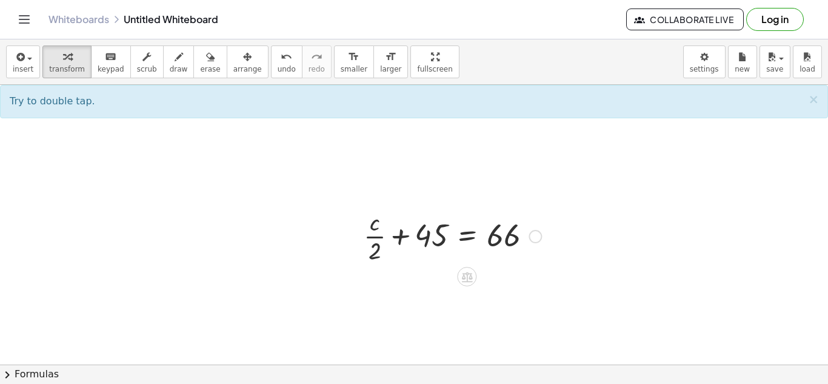
click at [478, 242] on div at bounding box center [453, 235] width 190 height 61
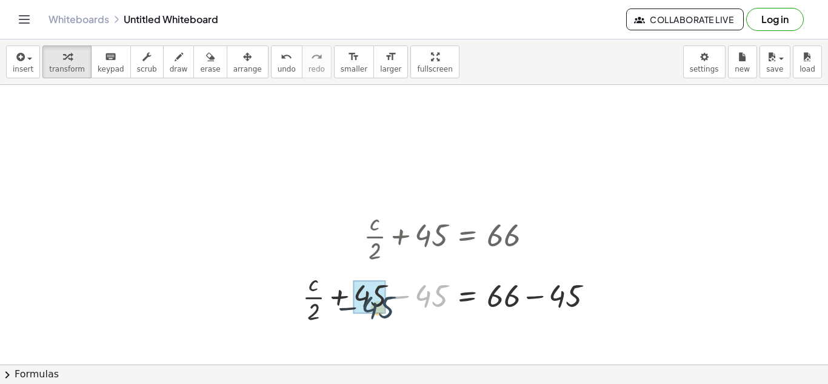
drag, startPoint x: 432, startPoint y: 293, endPoint x: 377, endPoint y: 304, distance: 55.6
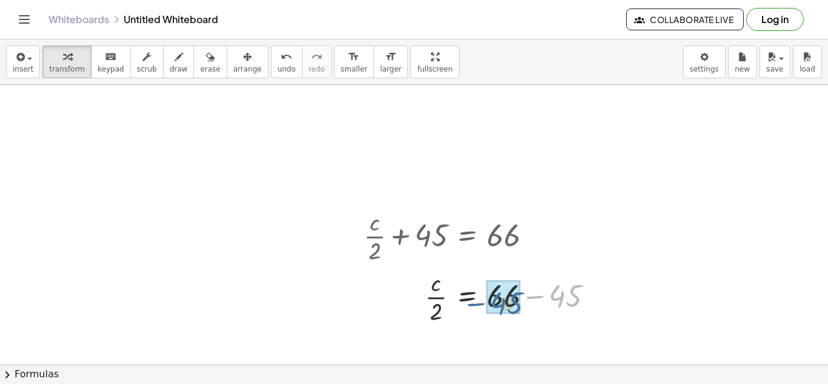
drag, startPoint x: 584, startPoint y: 298, endPoint x: 523, endPoint y: 305, distance: 61.7
click at [523, 305] on div at bounding box center [483, 296] width 251 height 61
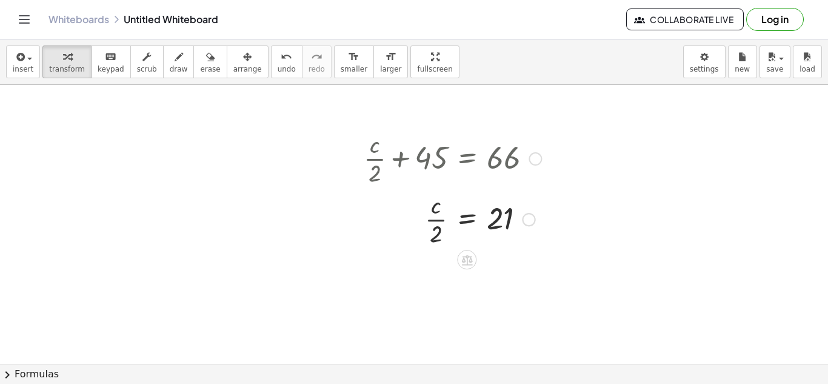
scroll to position [383, 0]
click at [485, 220] on div at bounding box center [453, 216] width 190 height 61
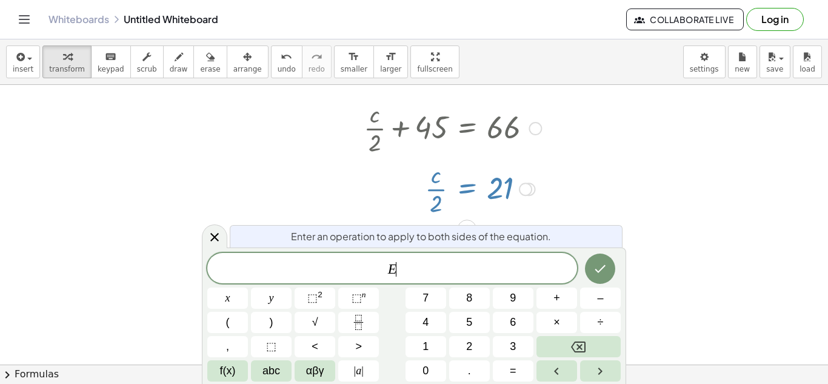
scroll to position [414, 0]
click at [596, 316] on button "÷" at bounding box center [600, 322] width 41 height 21
click at [564, 327] on button "×" at bounding box center [557, 322] width 41 height 21
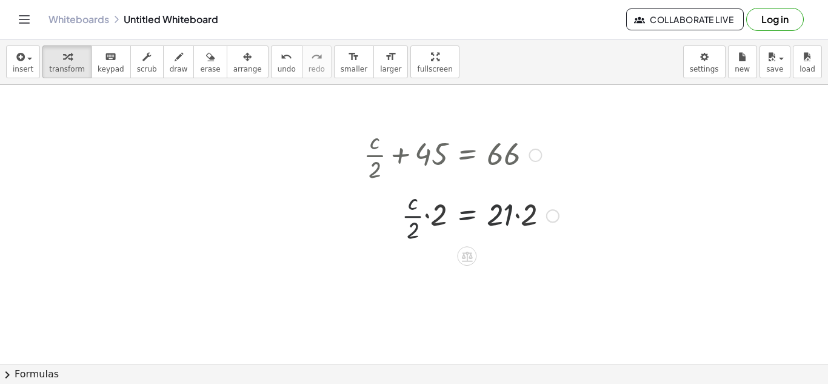
scroll to position [383, 0]
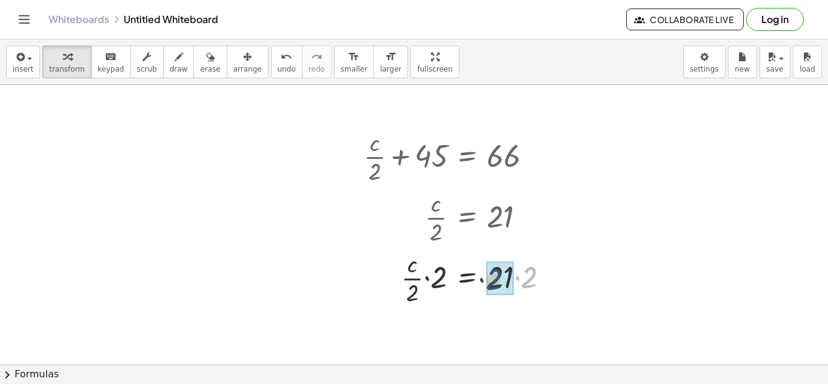
drag, startPoint x: 534, startPoint y: 279, endPoint x: 498, endPoint y: 281, distance: 35.2
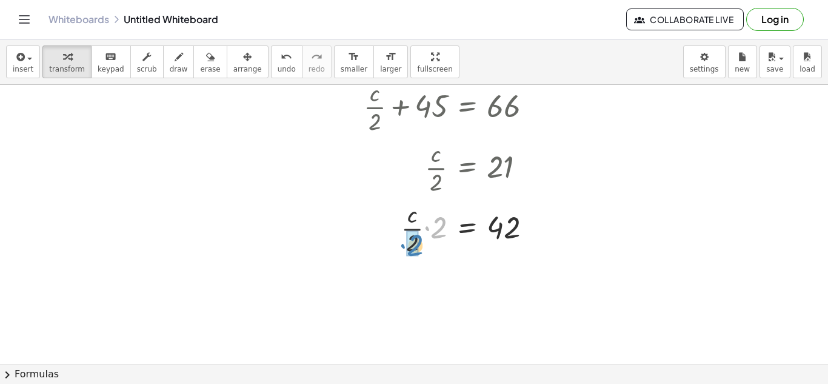
drag, startPoint x: 435, startPoint y: 225, endPoint x: 411, endPoint y: 243, distance: 29.5
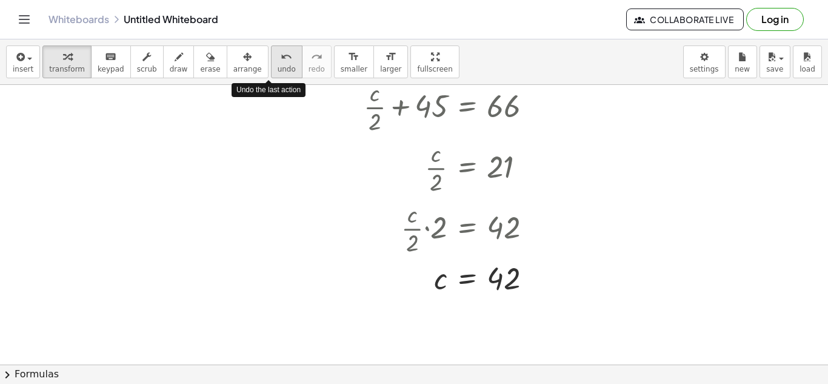
click at [271, 61] on button "undo undo" at bounding box center [287, 61] width 32 height 33
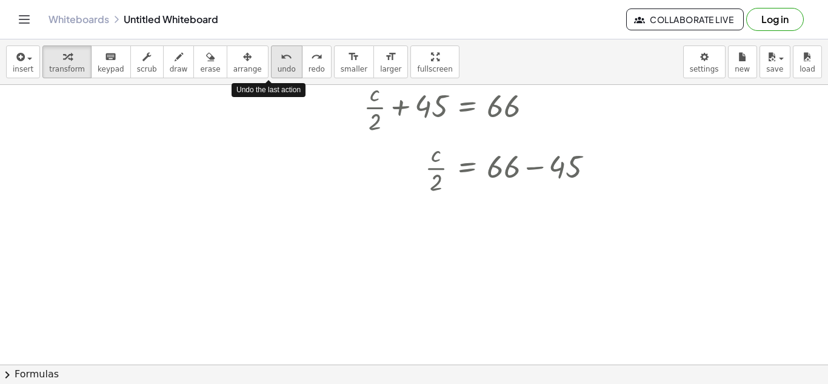
click at [271, 61] on button "undo undo" at bounding box center [287, 61] width 32 height 33
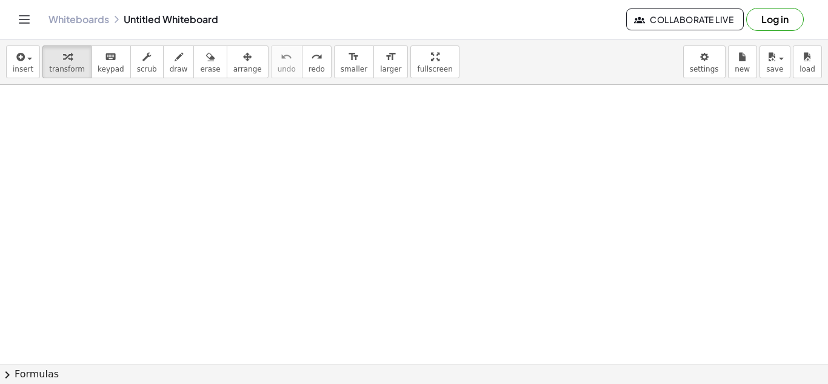
click at [286, 198] on div at bounding box center [414, 72] width 828 height 839
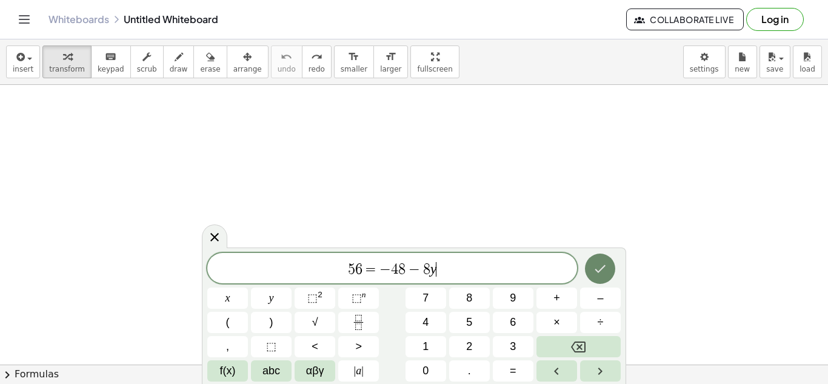
click at [605, 271] on icon "Done" at bounding box center [600, 268] width 15 height 15
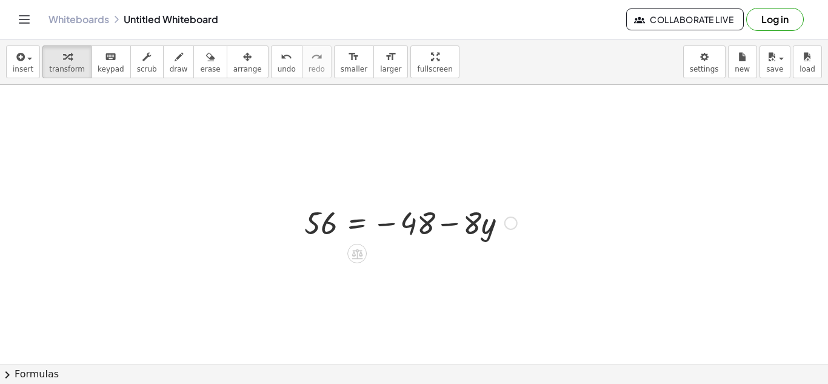
click at [400, 226] on div at bounding box center [410, 221] width 225 height 41
click at [360, 219] on div at bounding box center [410, 221] width 225 height 41
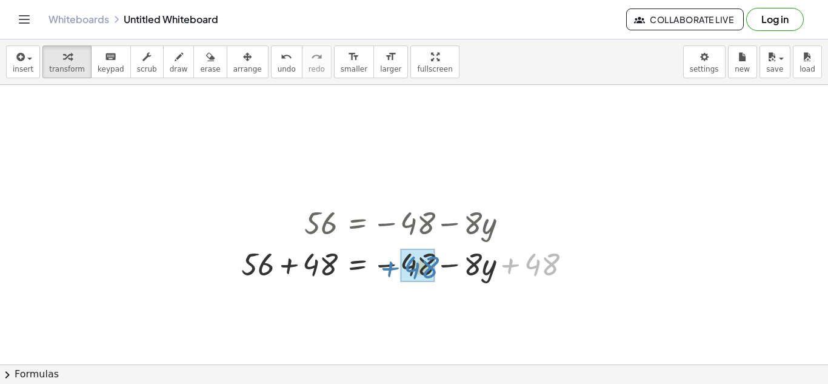
drag, startPoint x: 538, startPoint y: 266, endPoint x: 414, endPoint y: 270, distance: 124.3
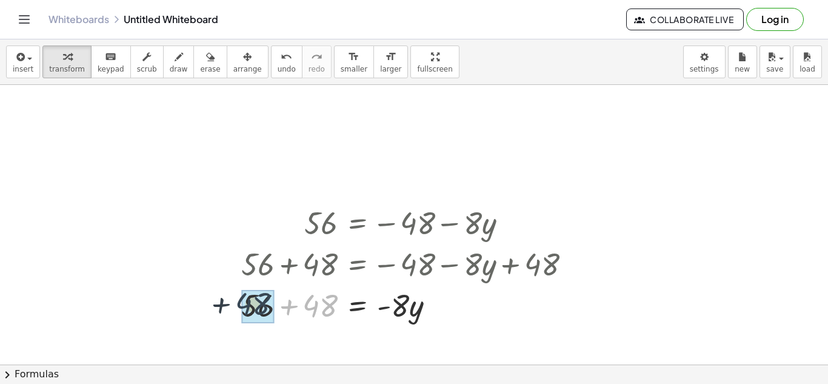
drag, startPoint x: 319, startPoint y: 304, endPoint x: 246, endPoint y: 302, distance: 73.4
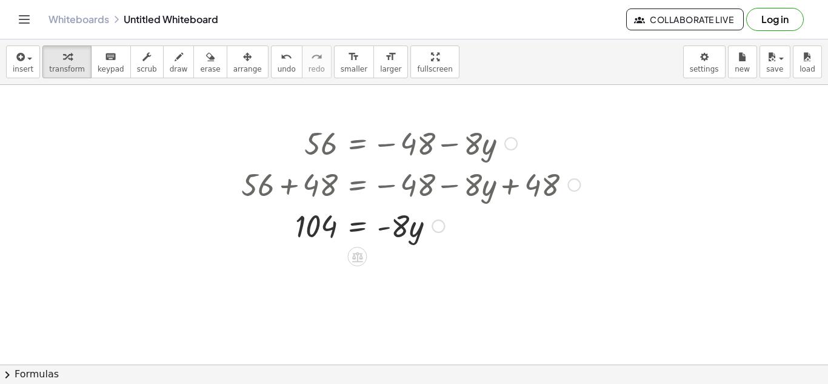
scroll to position [509, 0]
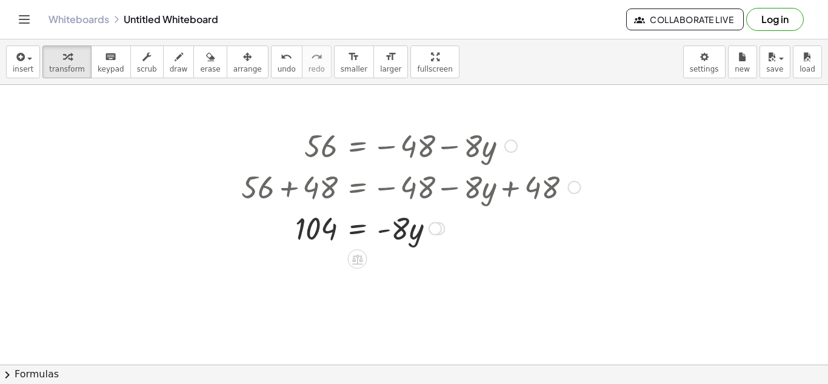
click at [357, 233] on div at bounding box center [410, 227] width 351 height 41
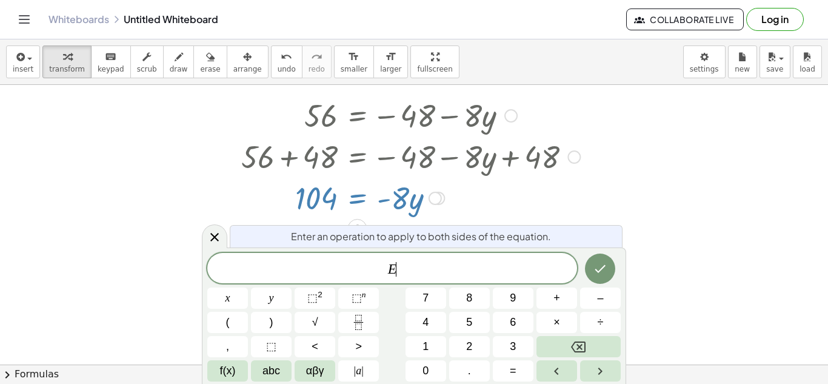
scroll to position [540, 0]
click at [598, 317] on span "÷" at bounding box center [601, 322] width 6 height 16
click at [593, 294] on button "–" at bounding box center [600, 297] width 41 height 21
click at [475, 293] on button "8" at bounding box center [469, 297] width 41 height 21
click at [601, 262] on icon "Done" at bounding box center [600, 268] width 15 height 15
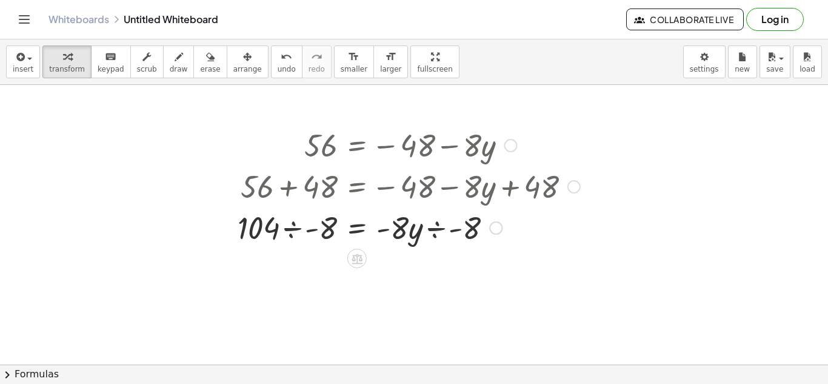
scroll to position [509, 0]
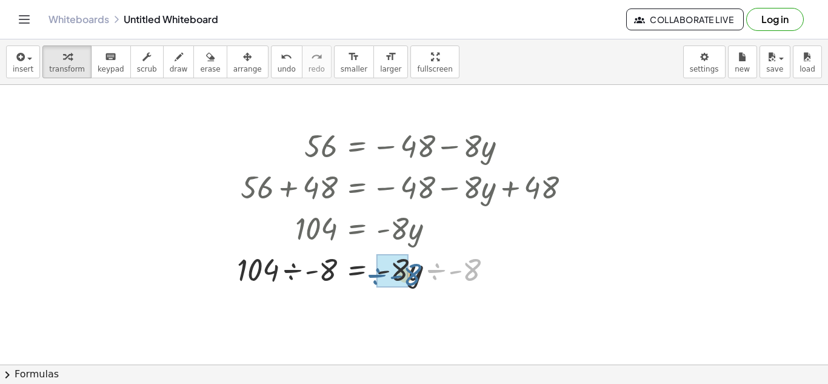
drag, startPoint x: 464, startPoint y: 270, endPoint x: 393, endPoint y: 271, distance: 70.3
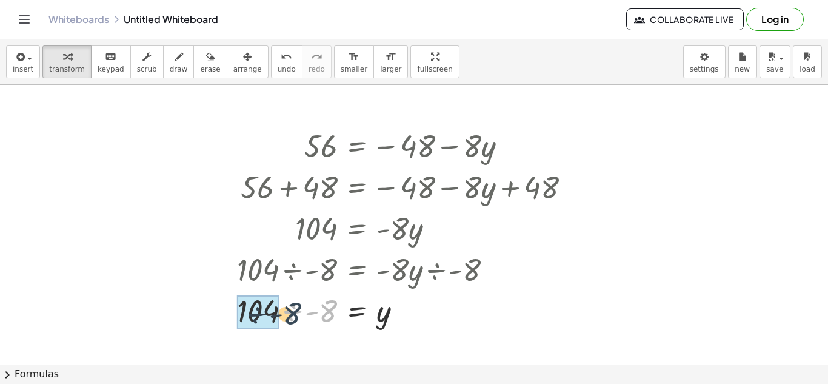
drag, startPoint x: 327, startPoint y: 310, endPoint x: 281, endPoint y: 312, distance: 46.1
click at [281, 312] on div at bounding box center [408, 309] width 355 height 41
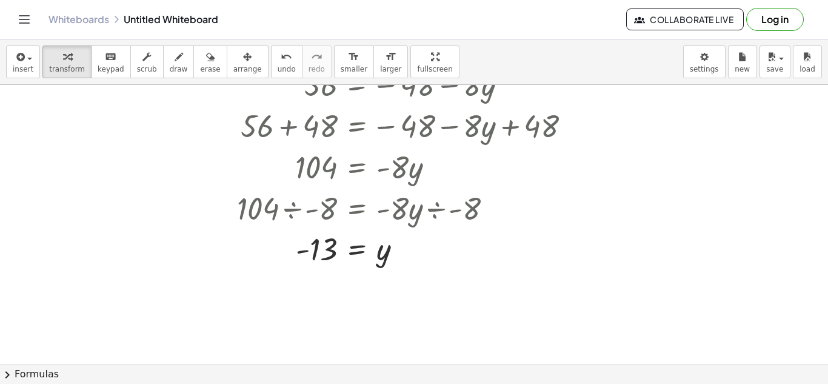
scroll to position [572, 0]
